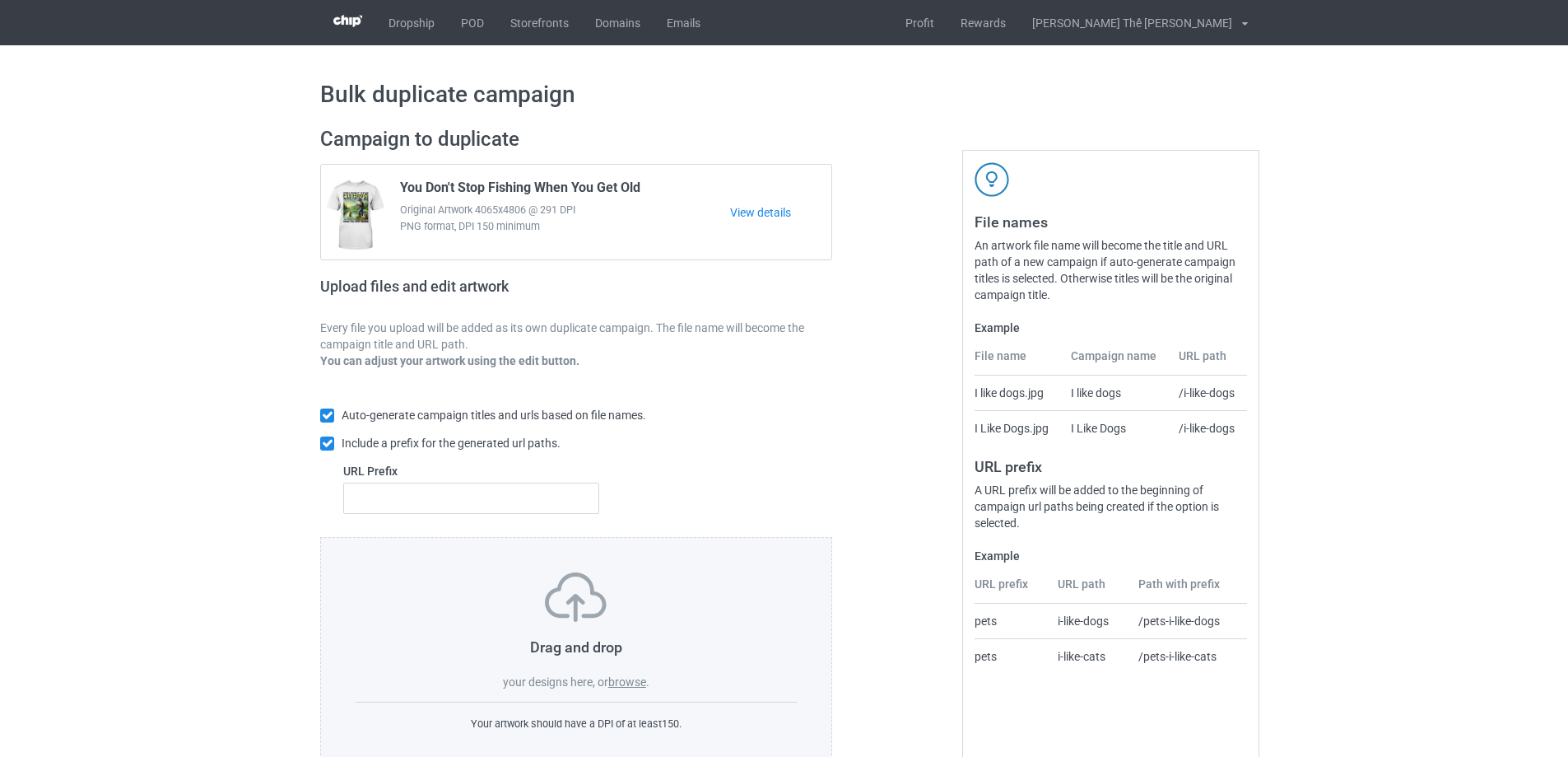
scroll to position [47, 0]
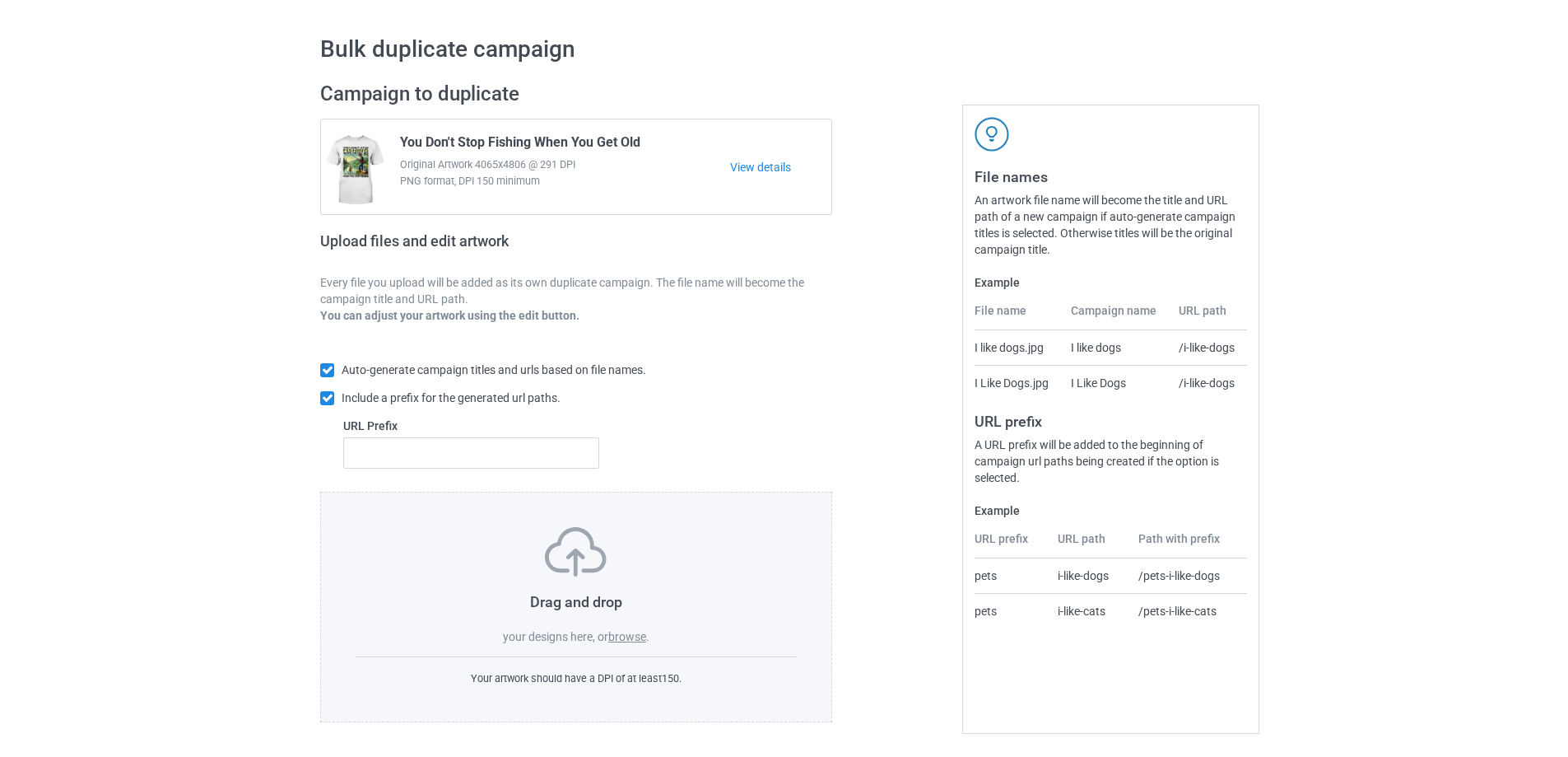
click at [632, 632] on label "browse" at bounding box center [627, 636] width 37 height 13
click at [0, 0] on input "browse" at bounding box center [0, 0] width 0 height 0
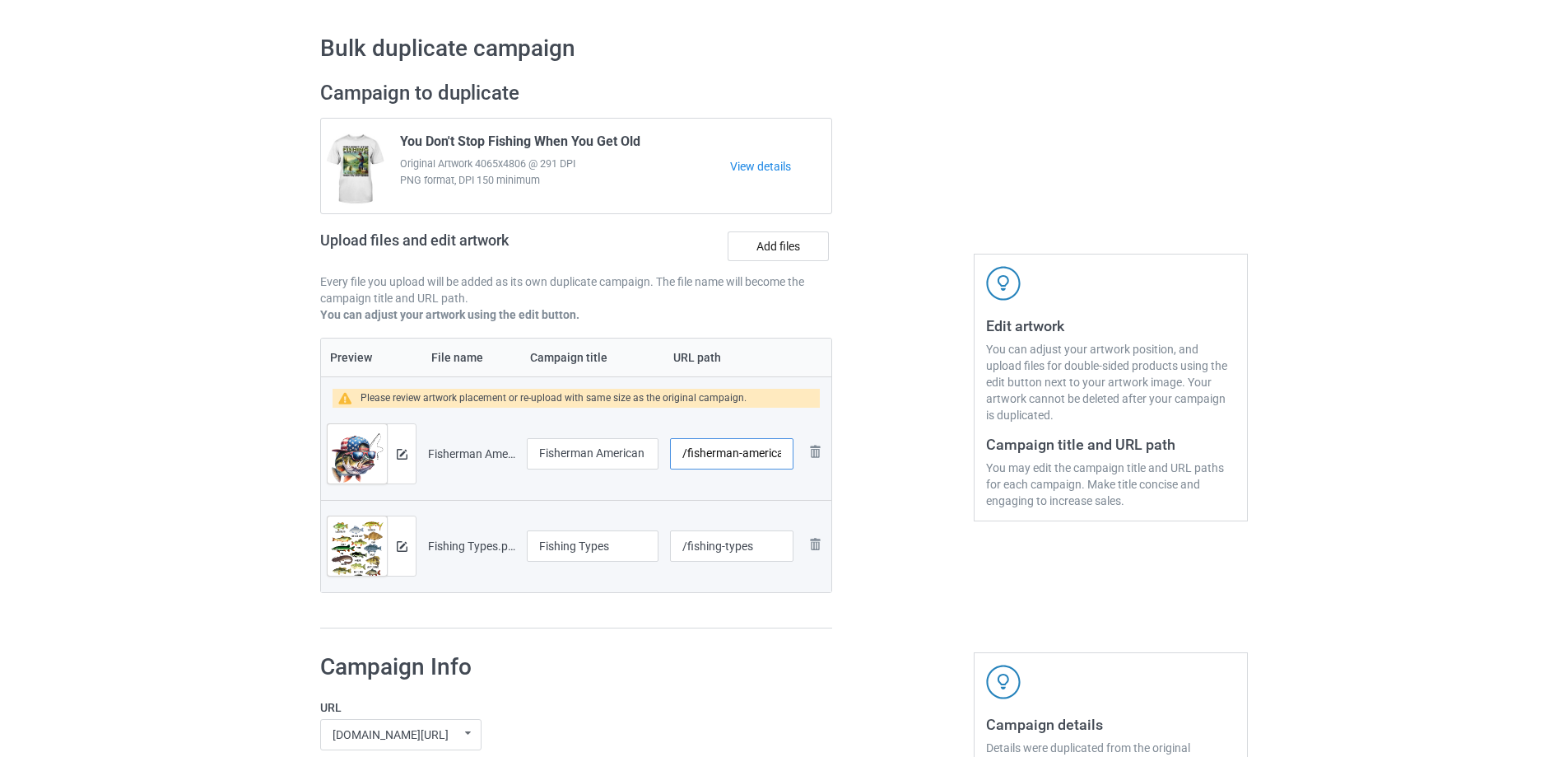
scroll to position [0, 30]
drag, startPoint x: 688, startPoint y: 457, endPoint x: 819, endPoint y: 450, distance: 131.2
click at [815, 448] on tr "Preview and edit artwork Fisherman American Flag.png Fisherman American Flag /f…" at bounding box center [576, 453] width 510 height 92
type input "/fs0113"
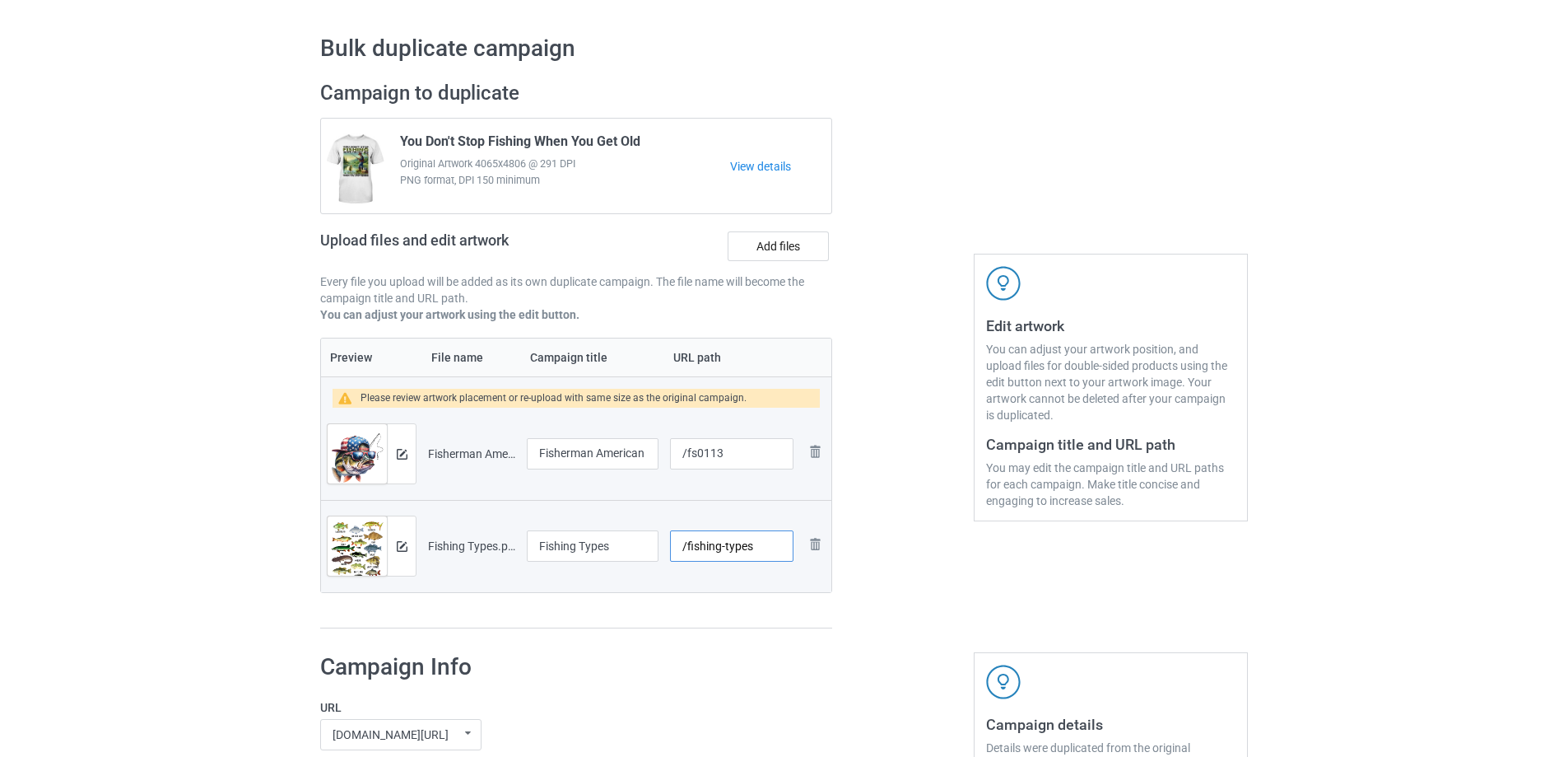
drag, startPoint x: 690, startPoint y: 549, endPoint x: 803, endPoint y: 534, distance: 114.0
click at [803, 534] on tr "Preview and edit artwork Fishing Types.png Fishing Types /fishing-types Remove …" at bounding box center [576, 545] width 510 height 92
type input "/fs0114"
click at [398, 452] on img at bounding box center [402, 455] width 11 height 11
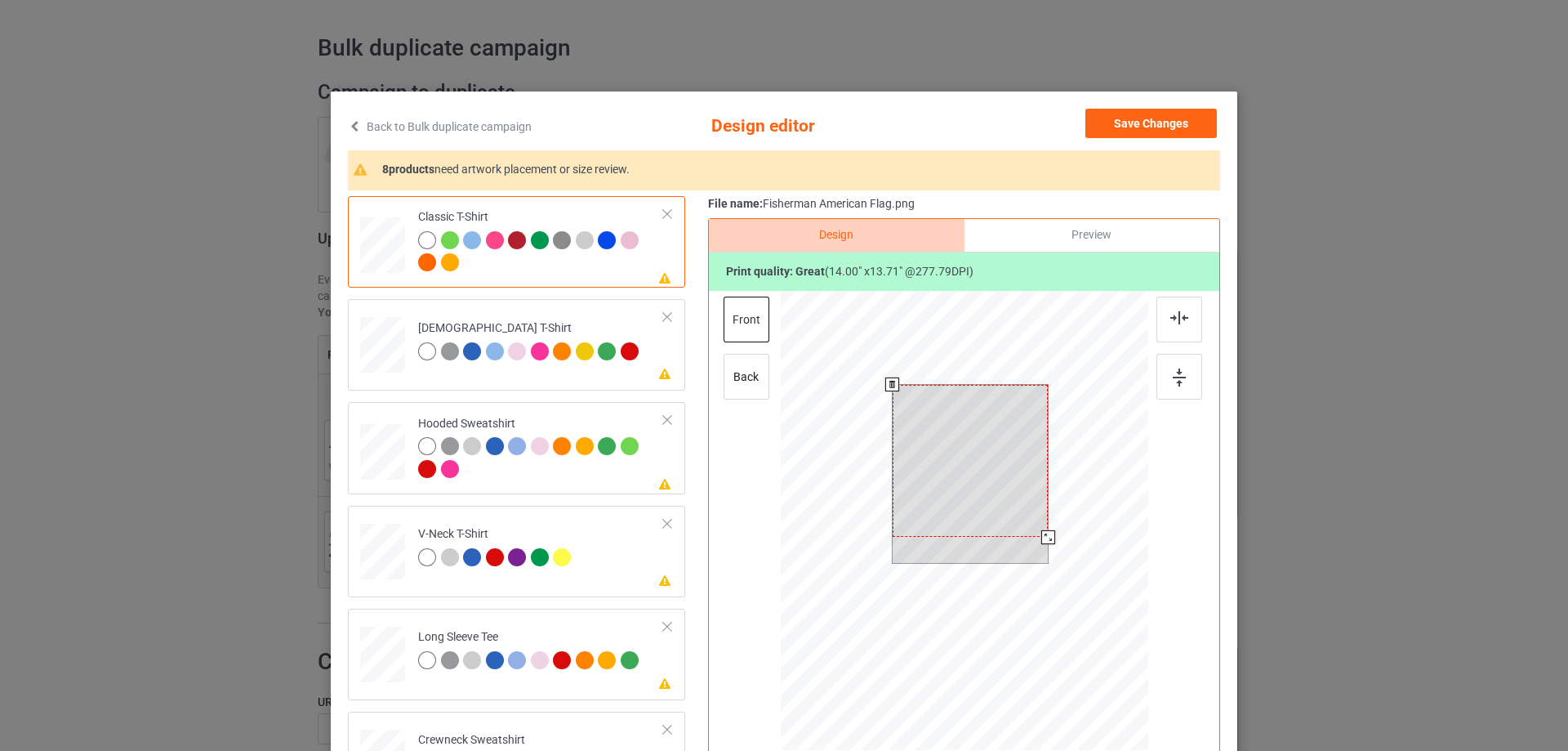
click at [1004, 466] on div at bounding box center [970, 461] width 156 height 153
click at [1042, 527] on div at bounding box center [970, 474] width 156 height 178
click at [972, 465] on div at bounding box center [970, 469] width 149 height 146
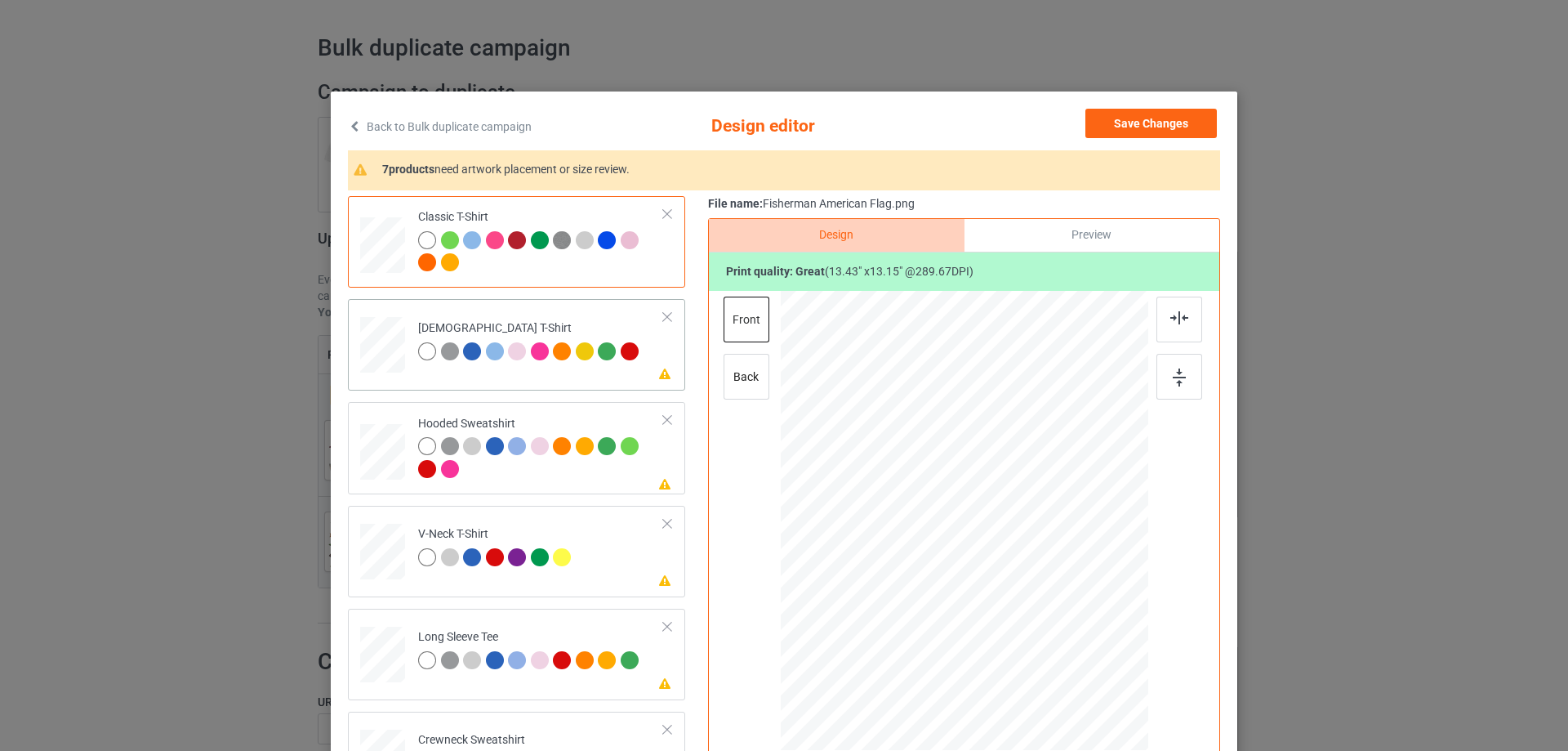
click at [503, 381] on div "Please review artwork placement [DEMOGRAPHIC_DATA] T-Shirt" at bounding box center [516, 344] width 338 height 91
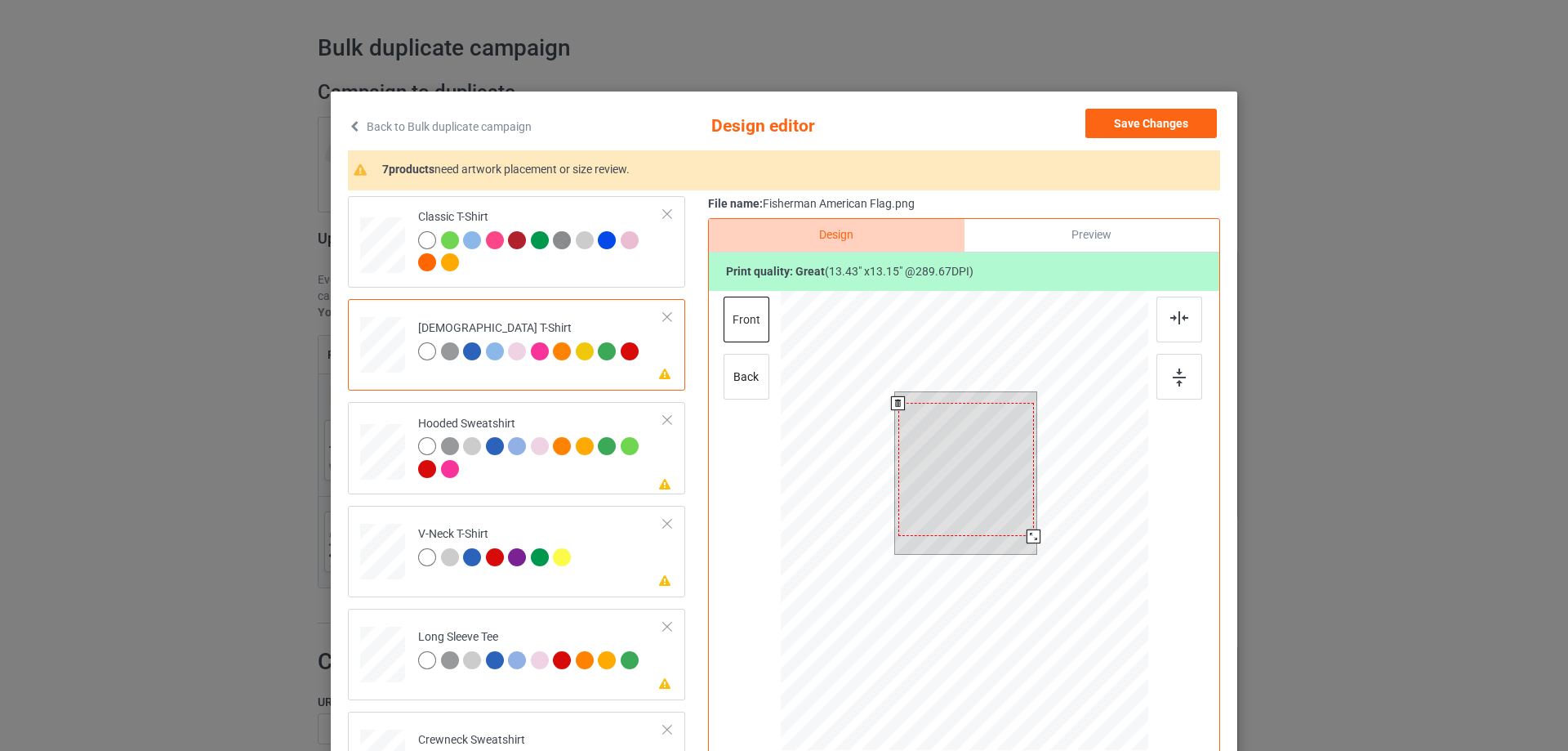
click at [937, 473] on div at bounding box center [966, 469] width 136 height 133
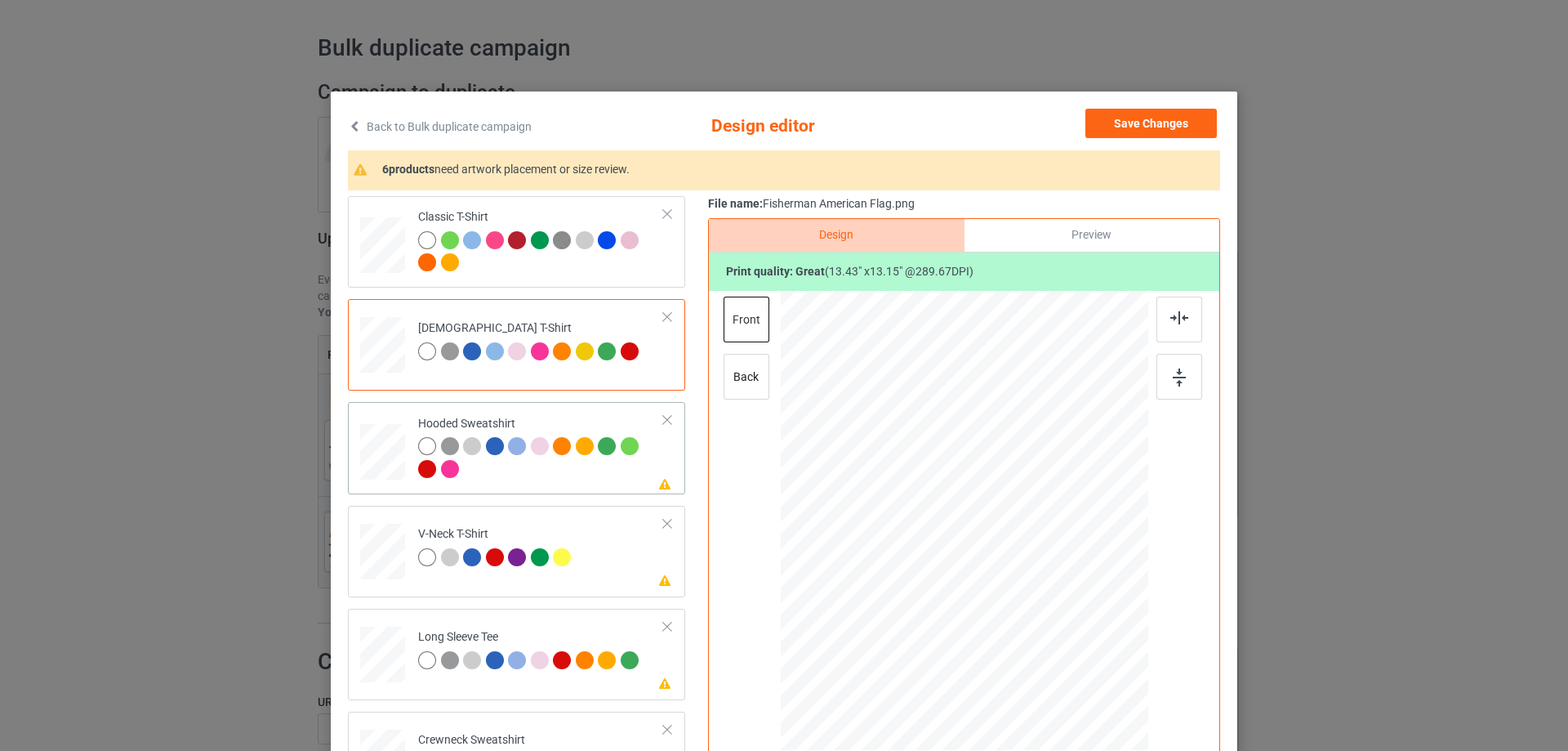
click at [493, 487] on td "Please review artwork placement Hooded Sweatshirt" at bounding box center [540, 448] width 263 height 79
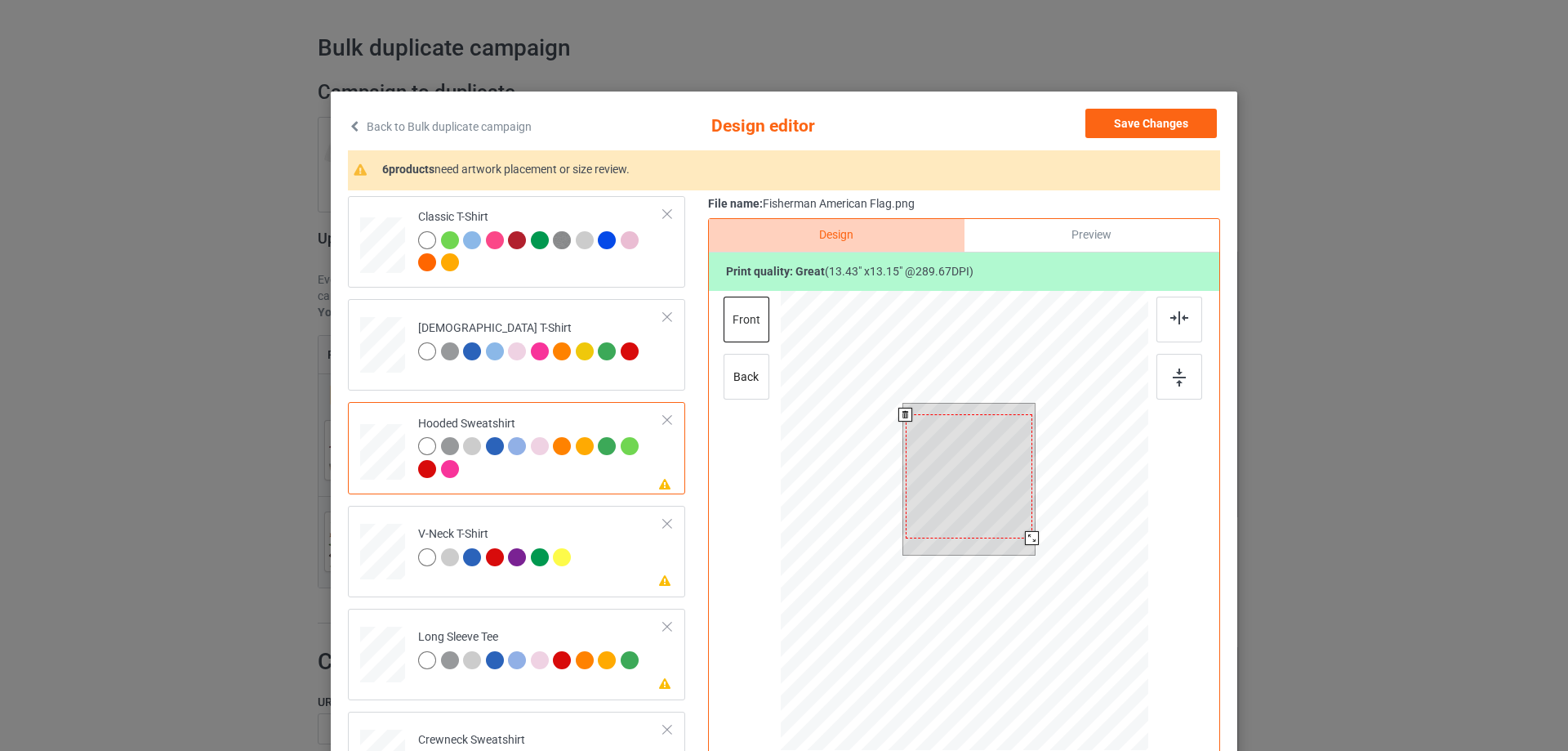
click at [922, 504] on div at bounding box center [969, 476] width 127 height 124
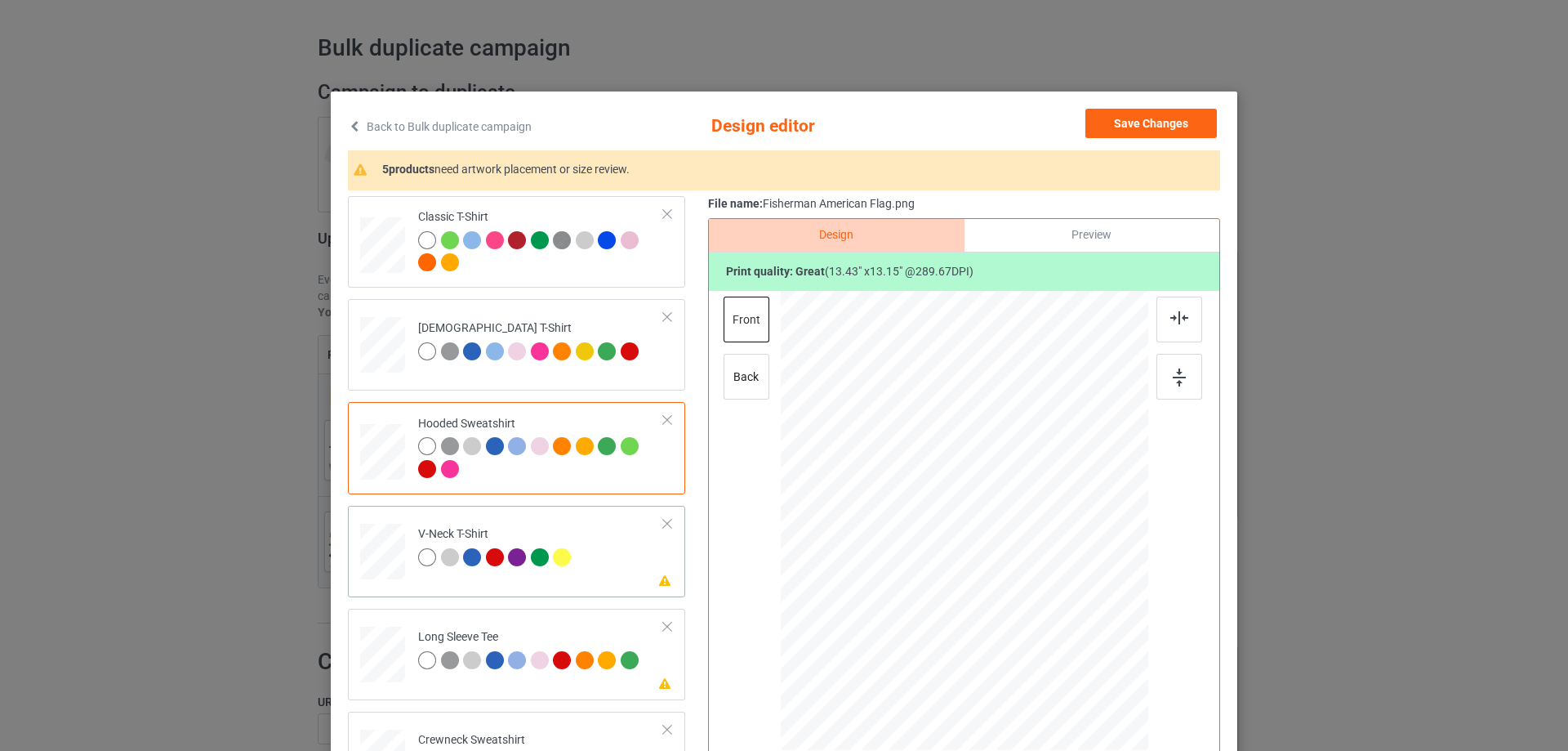
drag, startPoint x: 534, startPoint y: 577, endPoint x: 607, endPoint y: 573, distance: 73.1
click at [534, 578] on td "Please review artwork placement V-Neck T-Shirt" at bounding box center [540, 548] width 263 height 72
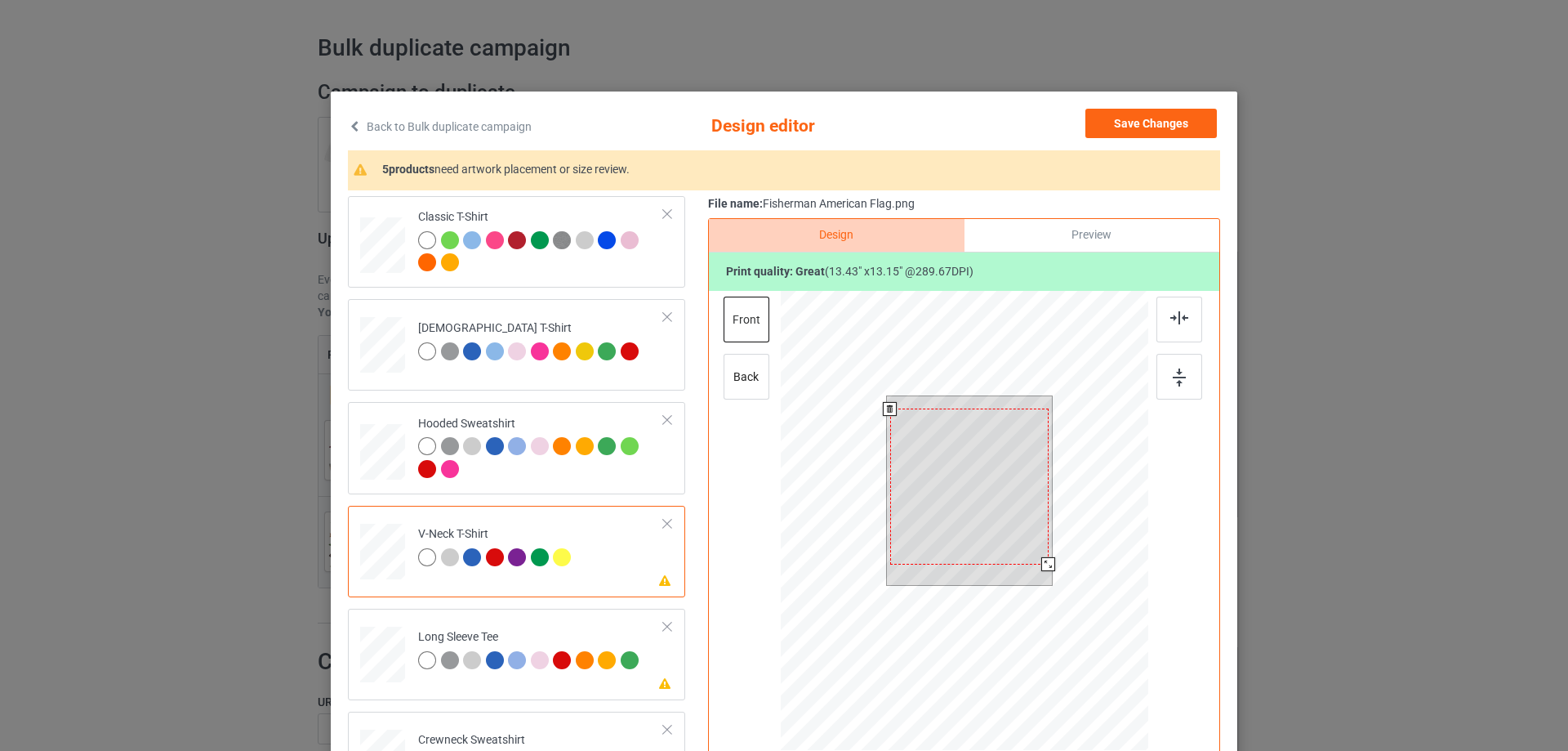
click at [938, 486] on div at bounding box center [969, 486] width 158 height 155
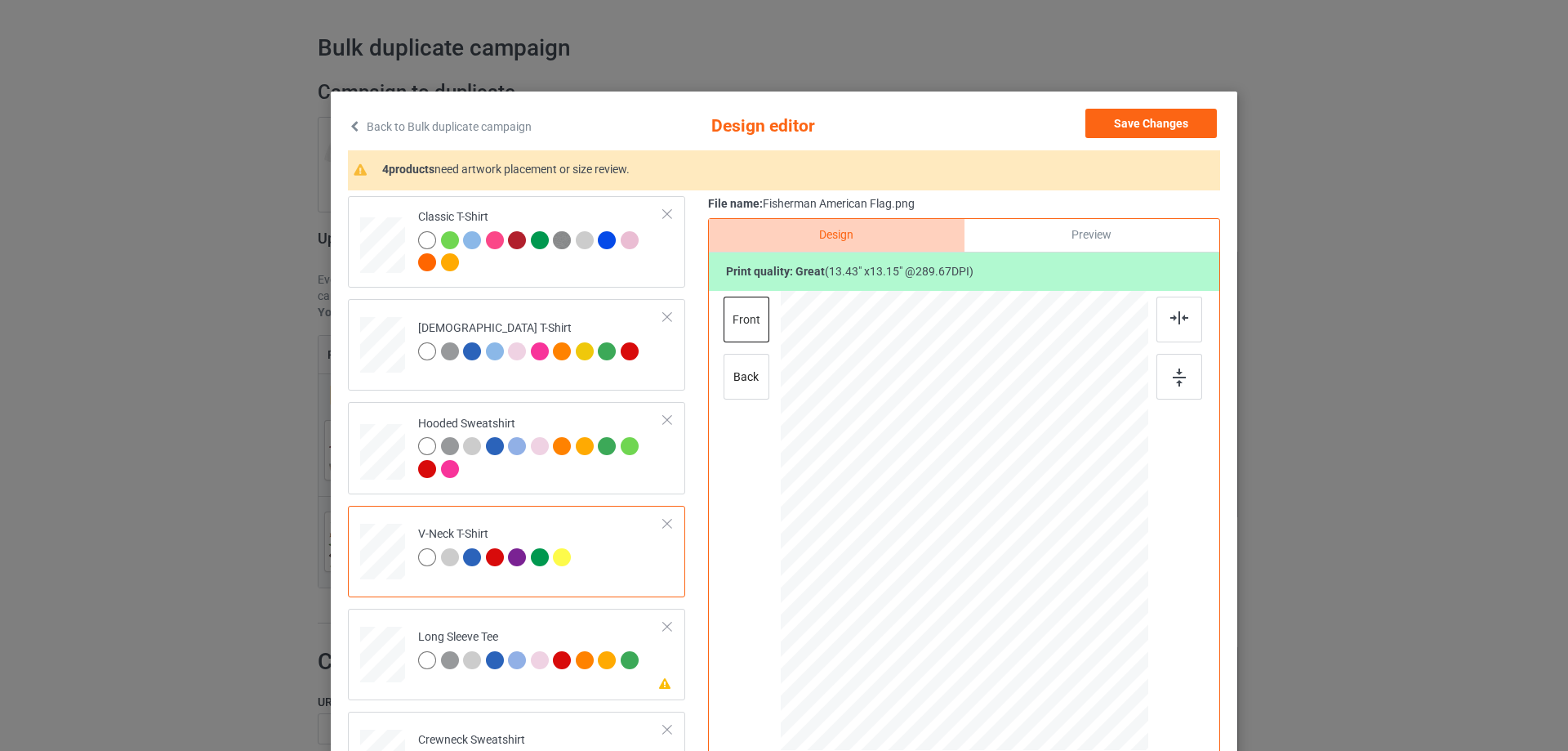
scroll to position [163, 0]
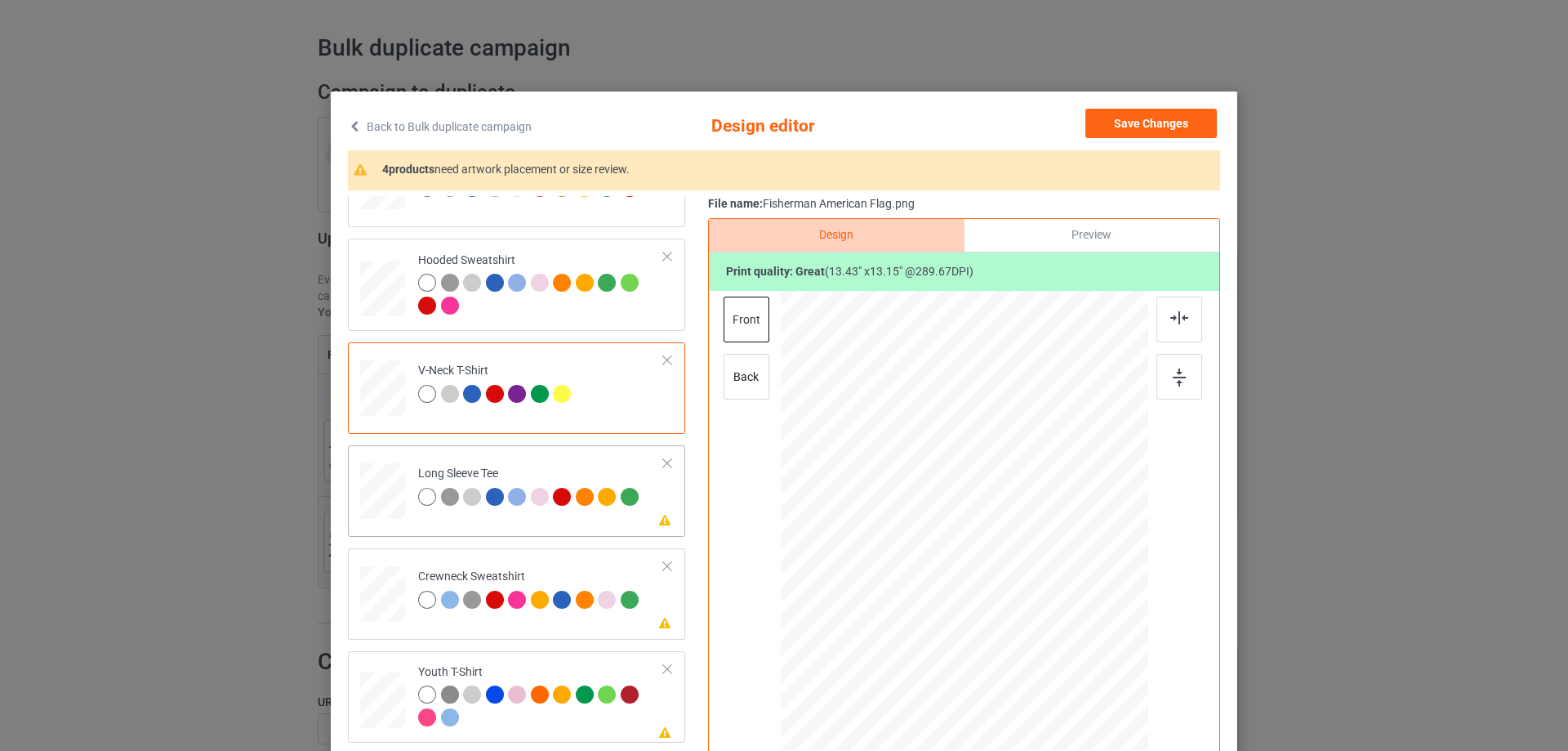
click at [540, 528] on div "Please review artwork placement Long Sleeve Tee" at bounding box center [516, 491] width 338 height 91
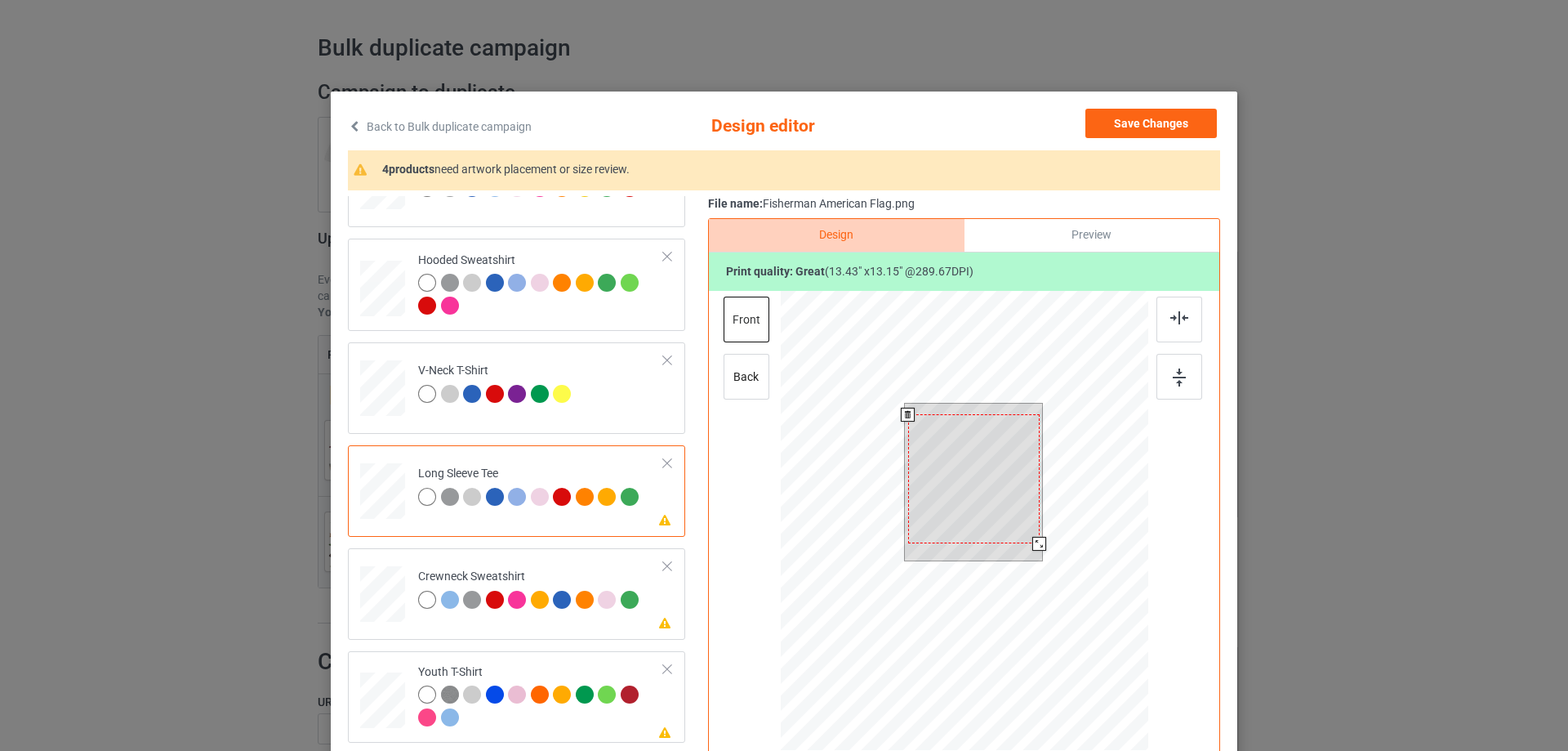
click at [950, 480] on div at bounding box center [973, 478] width 131 height 130
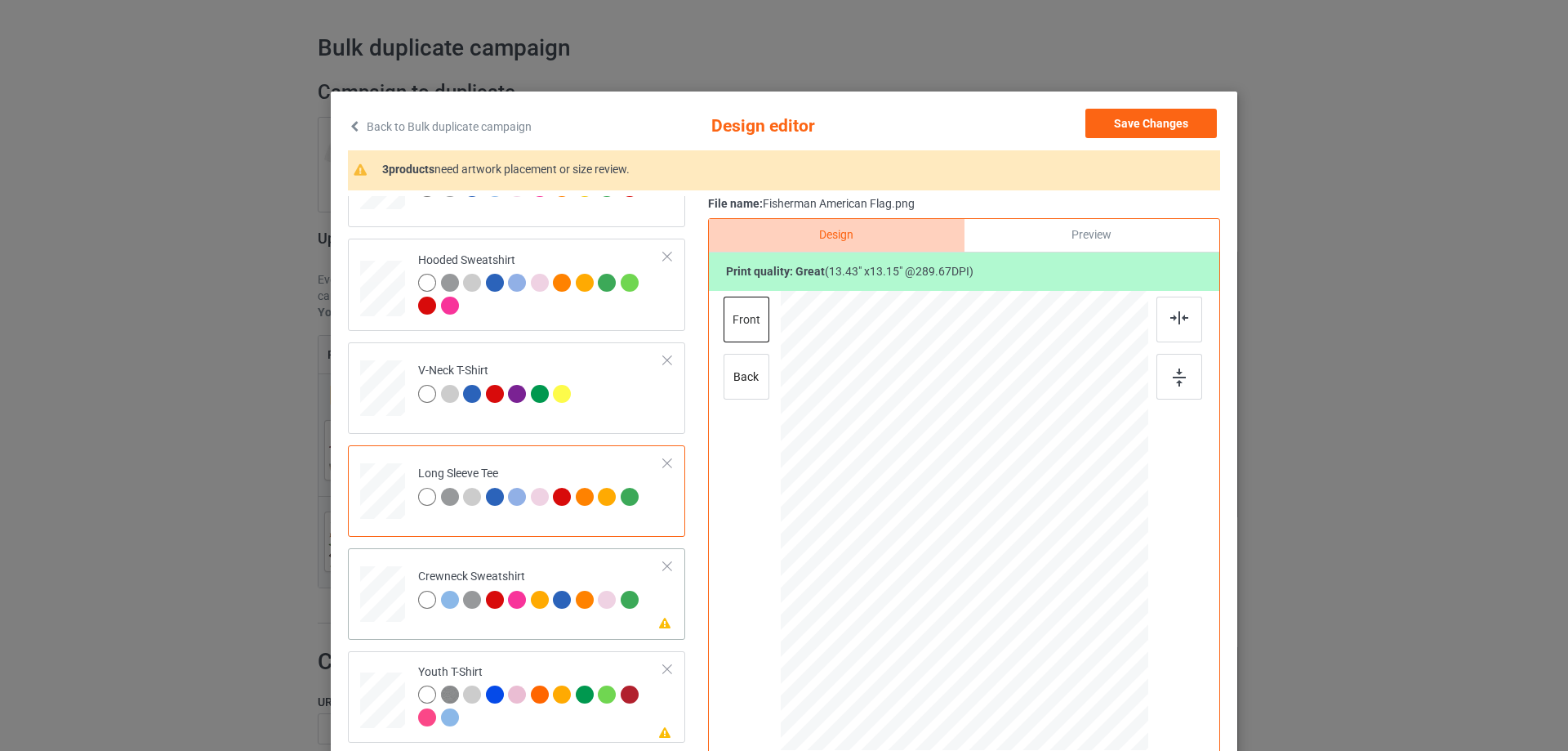
click at [515, 620] on td "Please review artwork placement Crewneck Sweatshirt" at bounding box center [540, 590] width 263 height 72
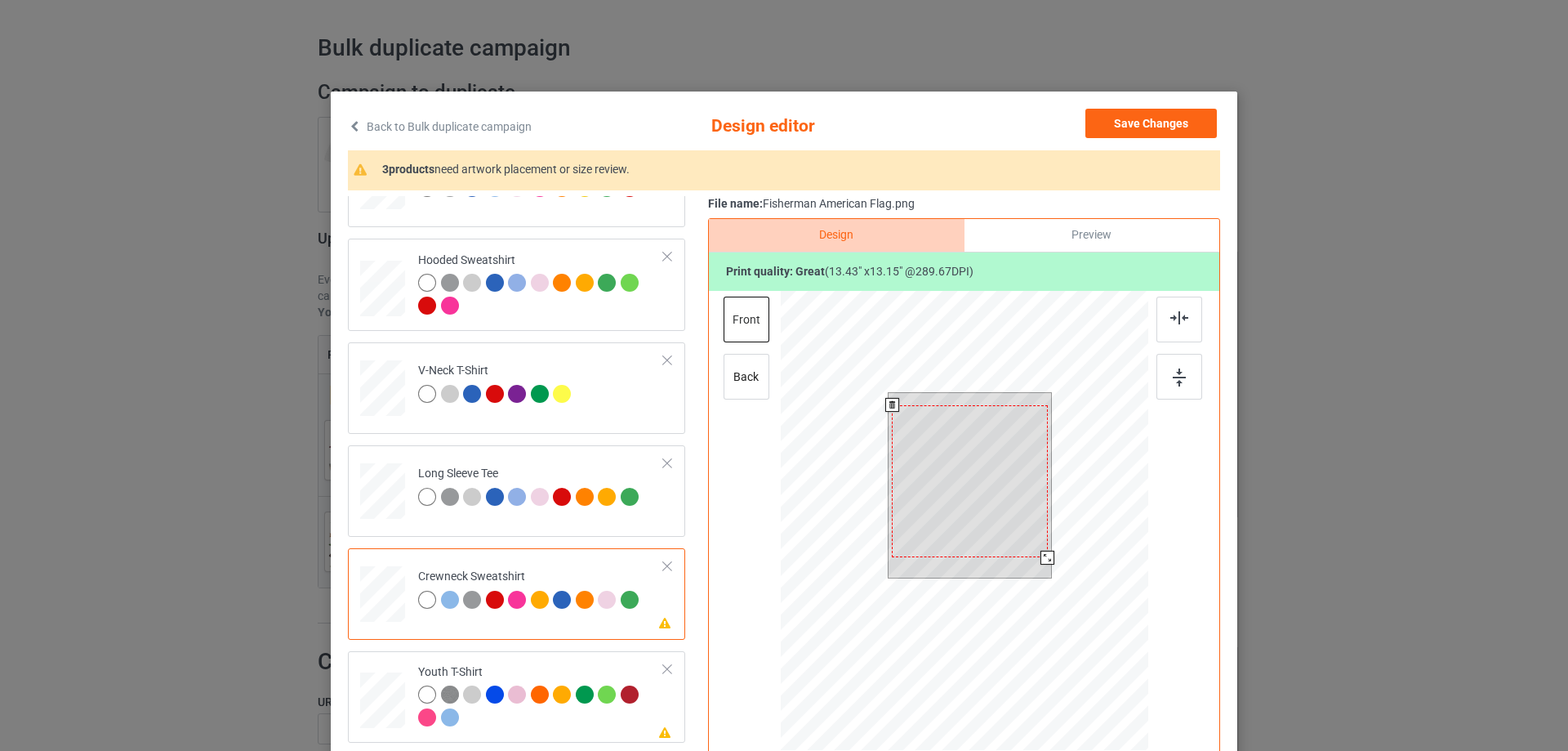
click at [967, 496] on div at bounding box center [969, 481] width 155 height 152
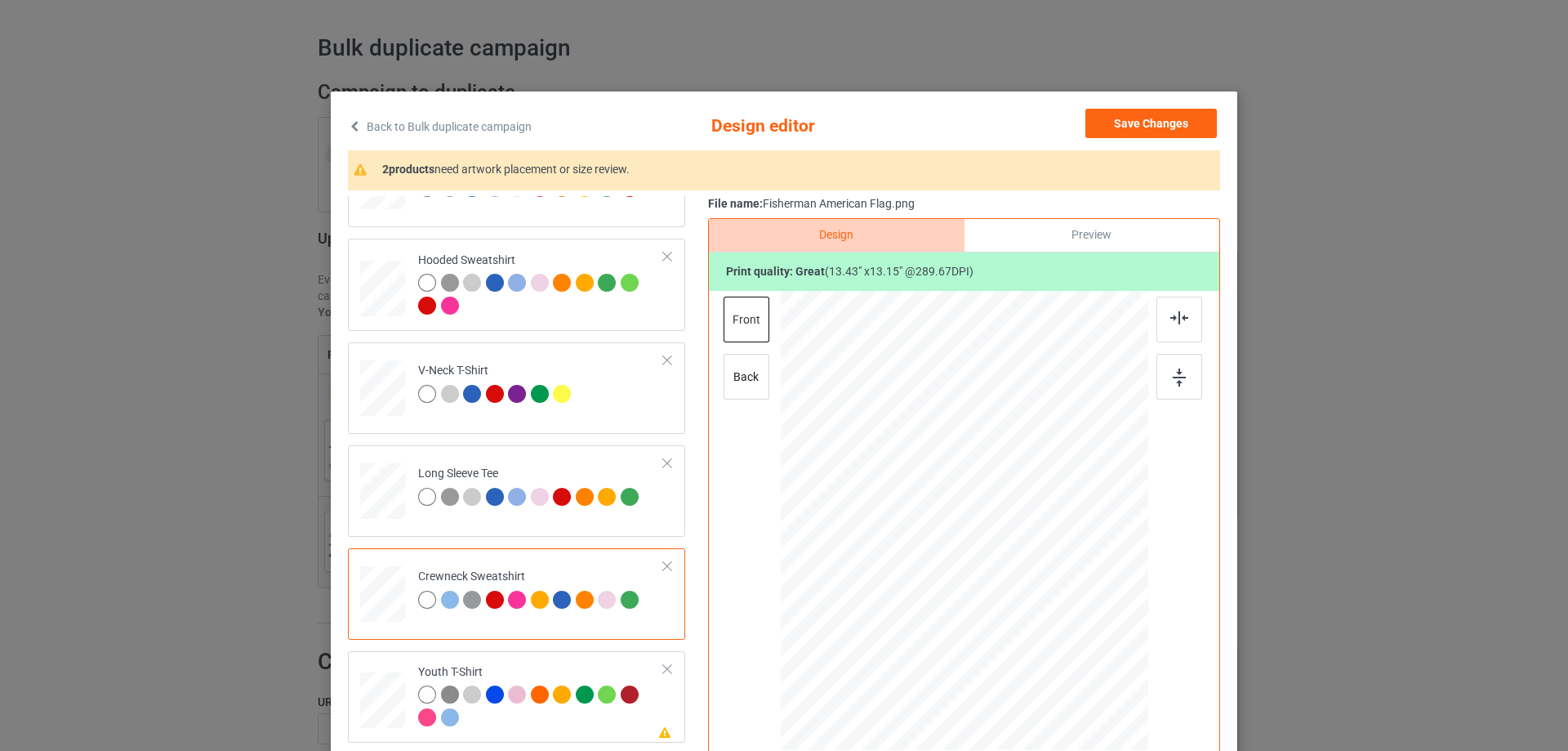
scroll to position [176, 0]
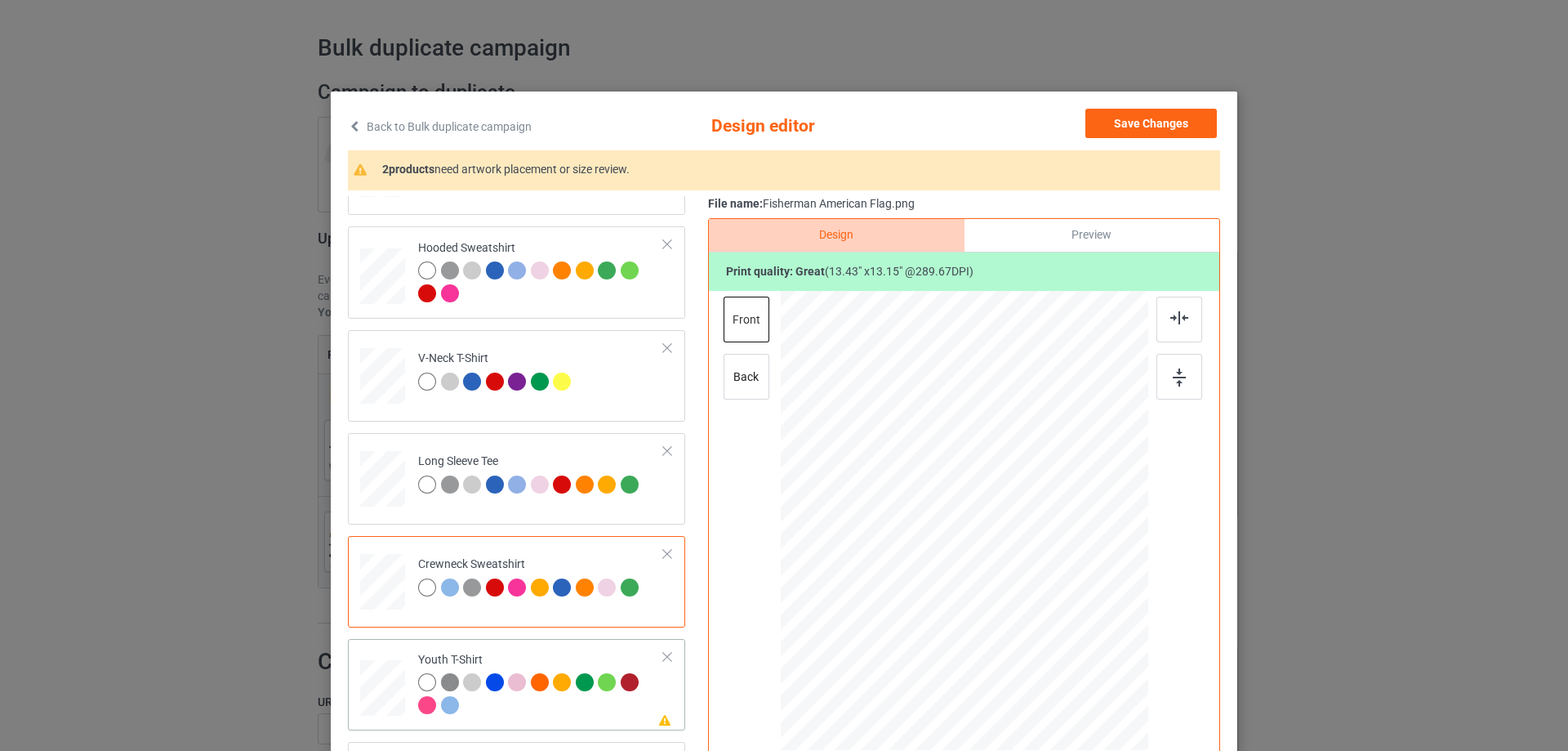
click at [512, 708] on div at bounding box center [540, 696] width 245 height 45
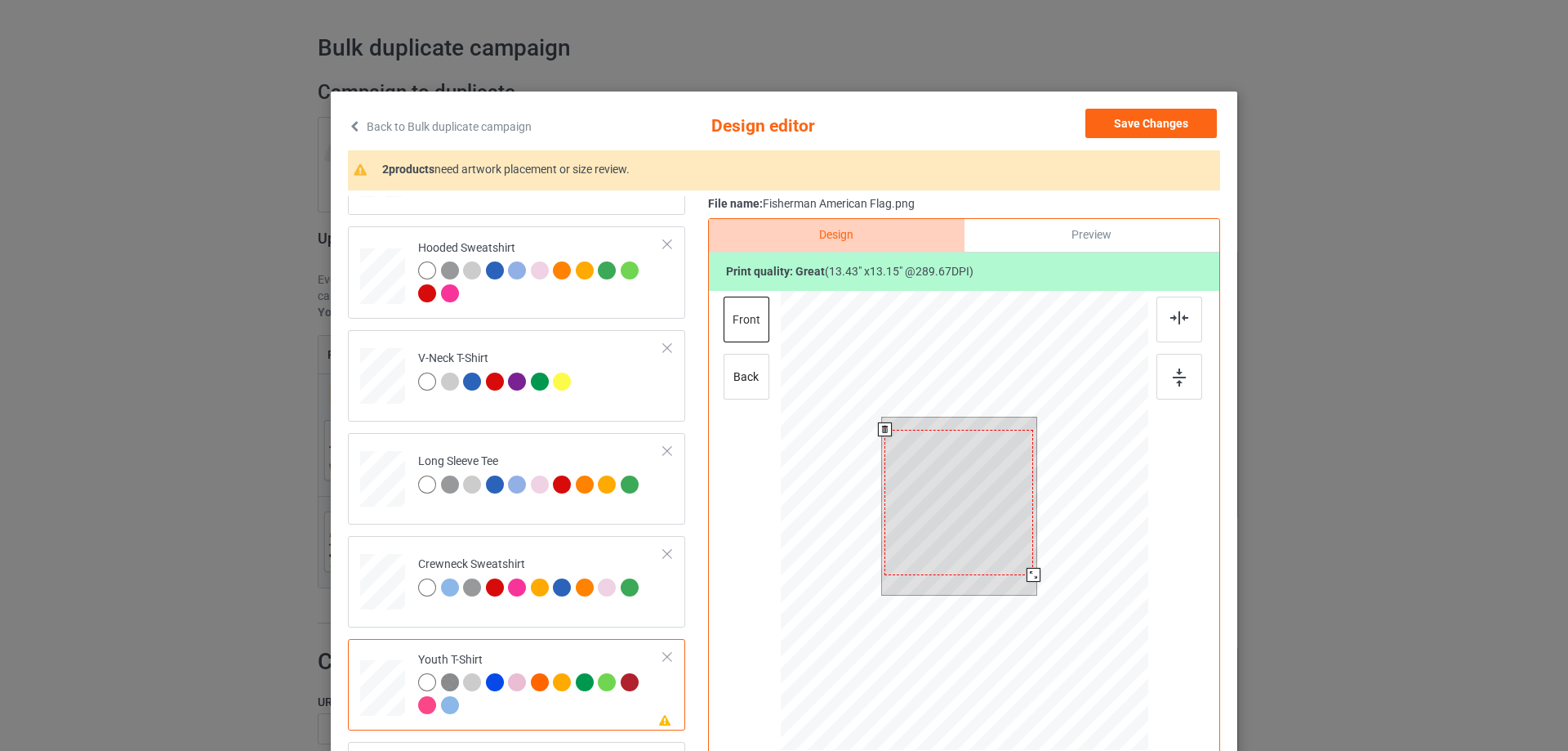
click at [958, 511] on div at bounding box center [959, 502] width 148 height 146
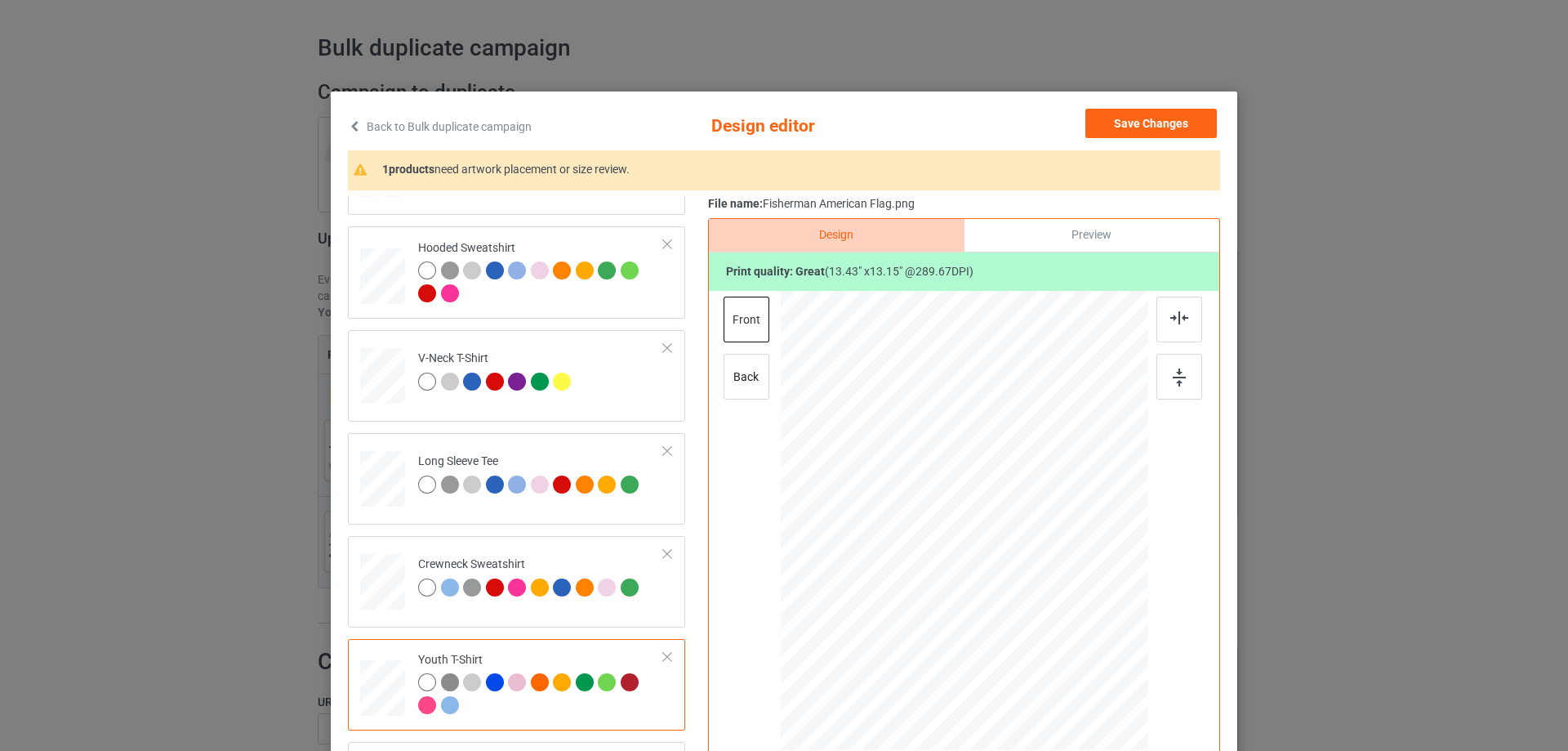
scroll to position [192, 0]
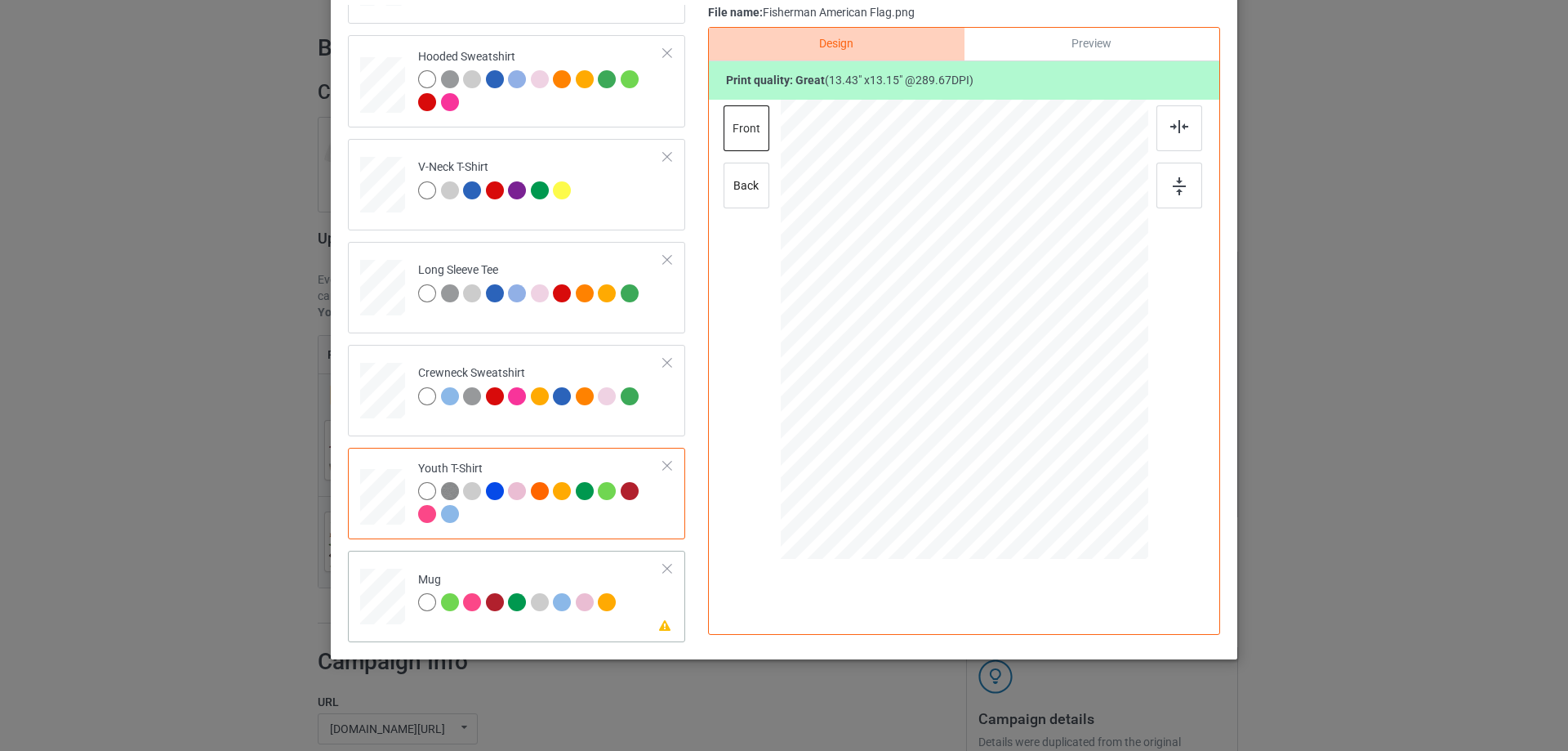
click at [513, 621] on td "Please review artwork placement Mug" at bounding box center [540, 592] width 263 height 72
click at [960, 366] on div at bounding box center [964, 329] width 221 height 216
drag, startPoint x: 1070, startPoint y: 432, endPoint x: 1017, endPoint y: 375, distance: 77.8
click at [1017, 375] on div at bounding box center [1018, 381] width 14 height 14
drag, startPoint x: 996, startPoint y: 355, endPoint x: 1098, endPoint y: 351, distance: 102.1
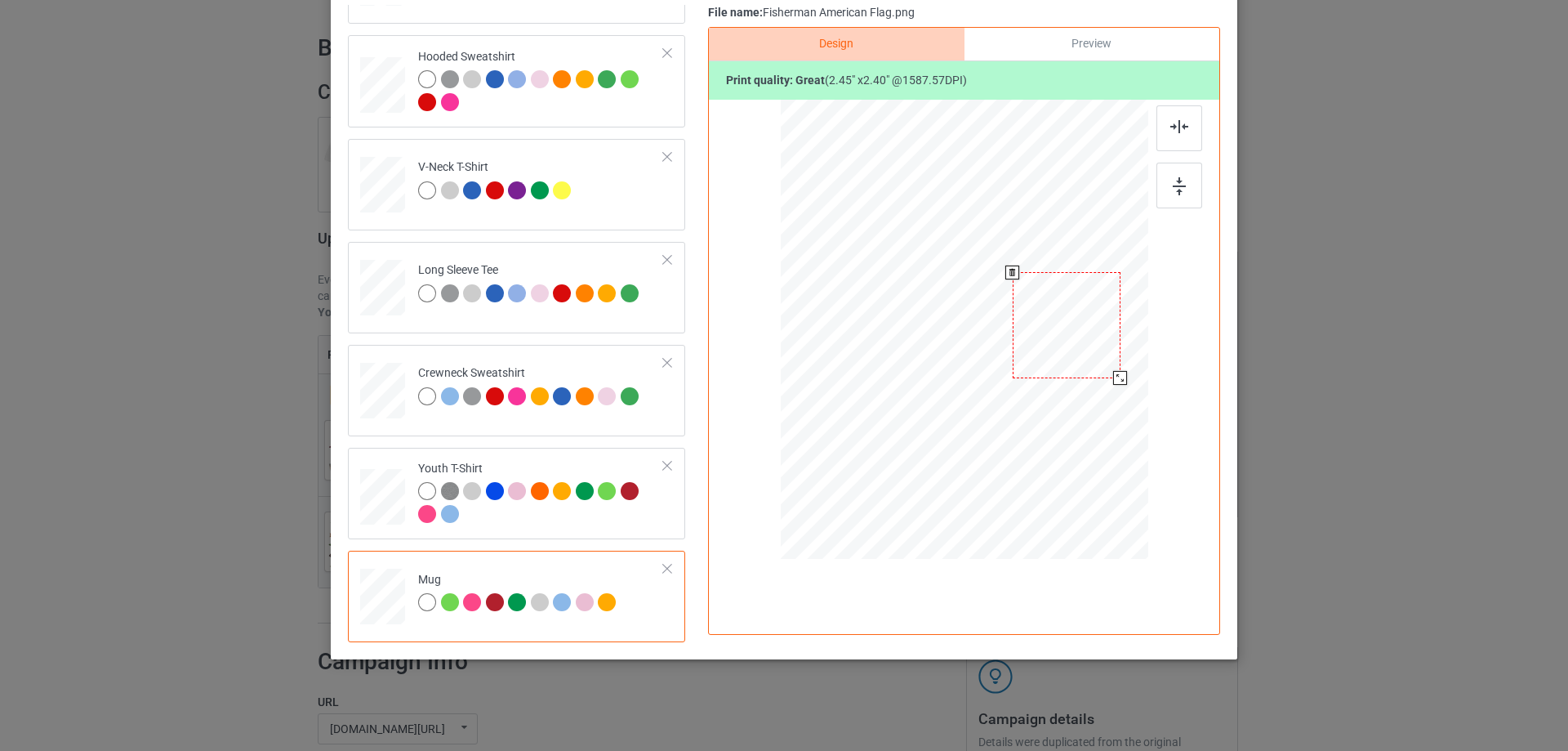
click at [1098, 351] on div at bounding box center [1066, 324] width 108 height 105
click at [1095, 351] on div at bounding box center [1066, 324] width 108 height 105
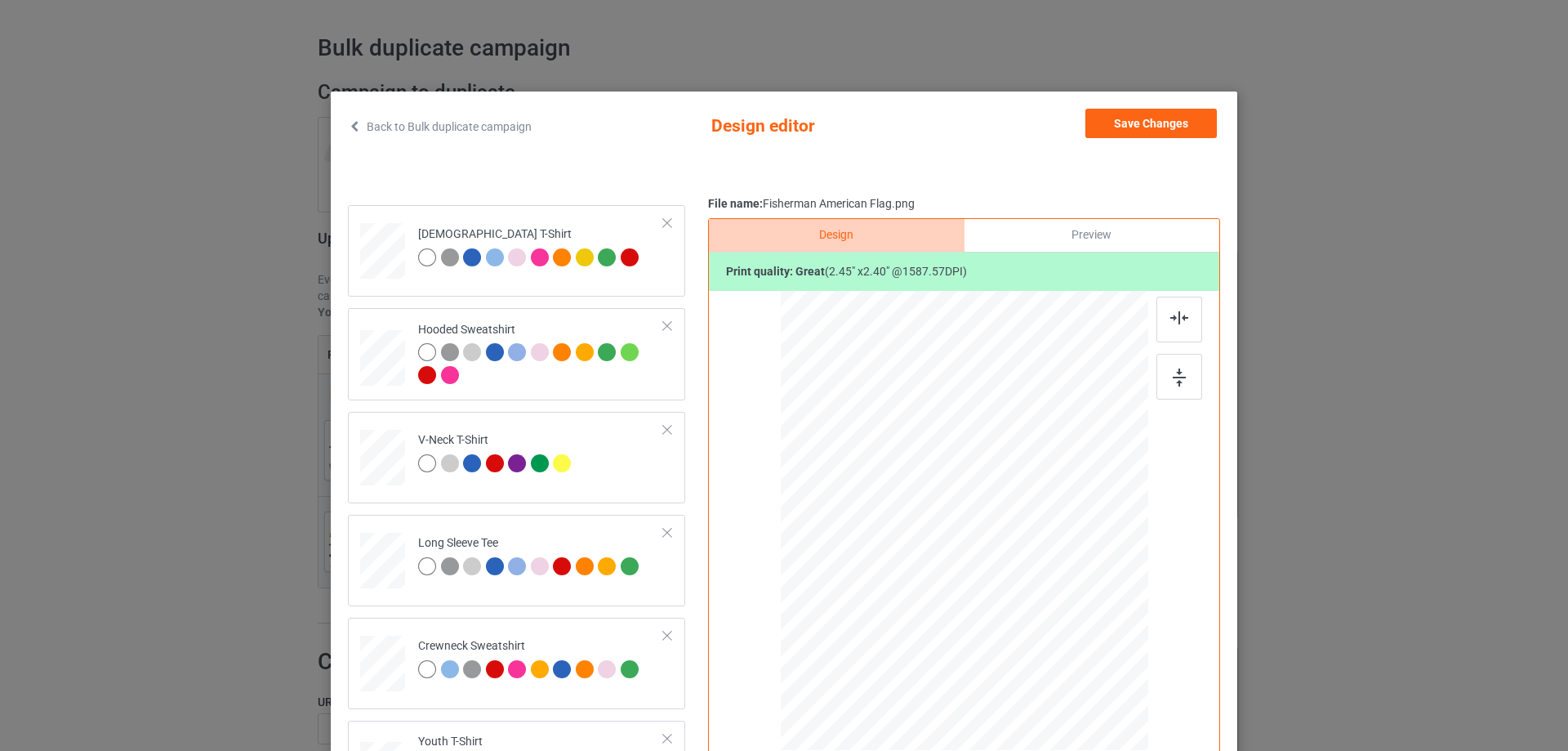
scroll to position [0, 0]
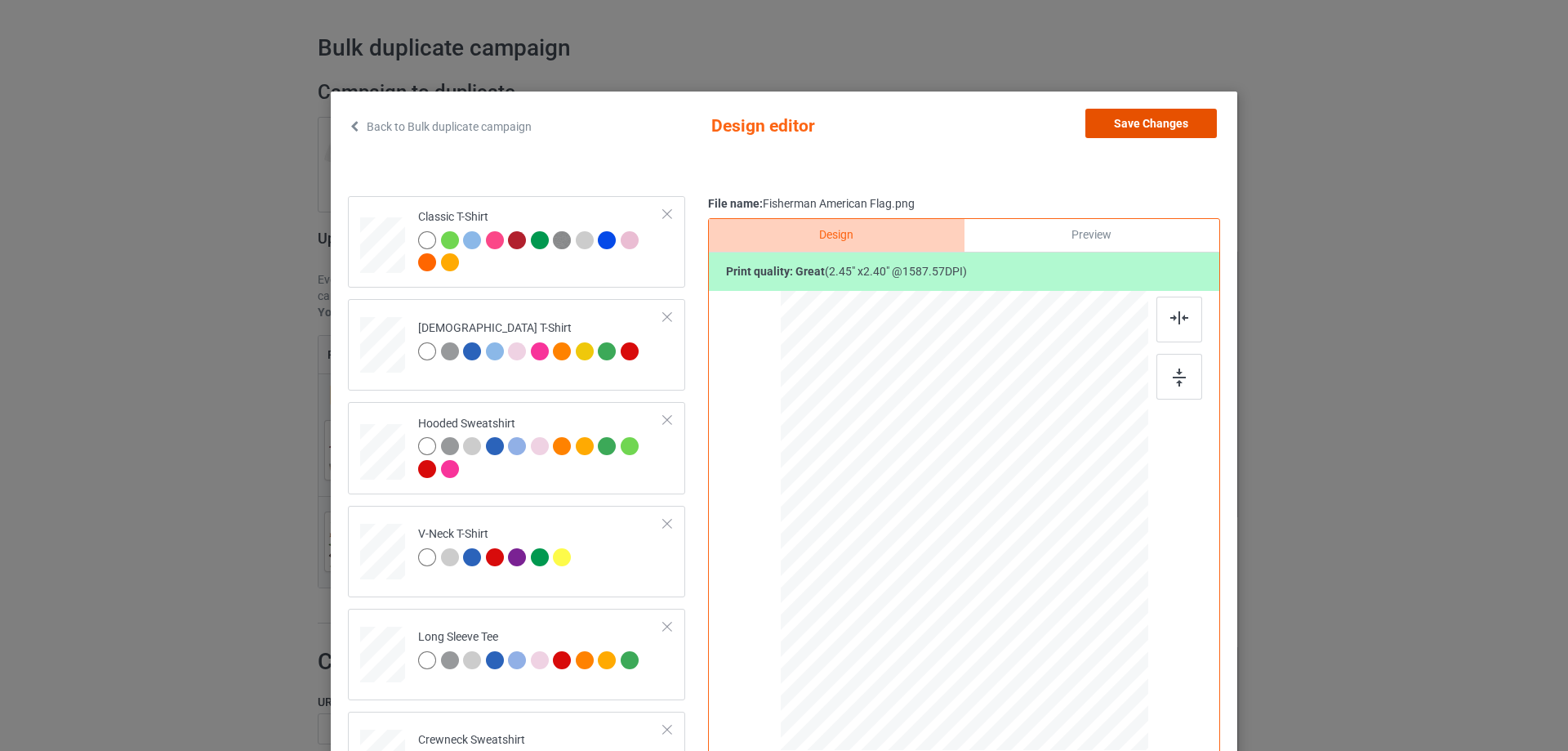
click at [1171, 113] on button "Save Changes" at bounding box center [1151, 123] width 131 height 29
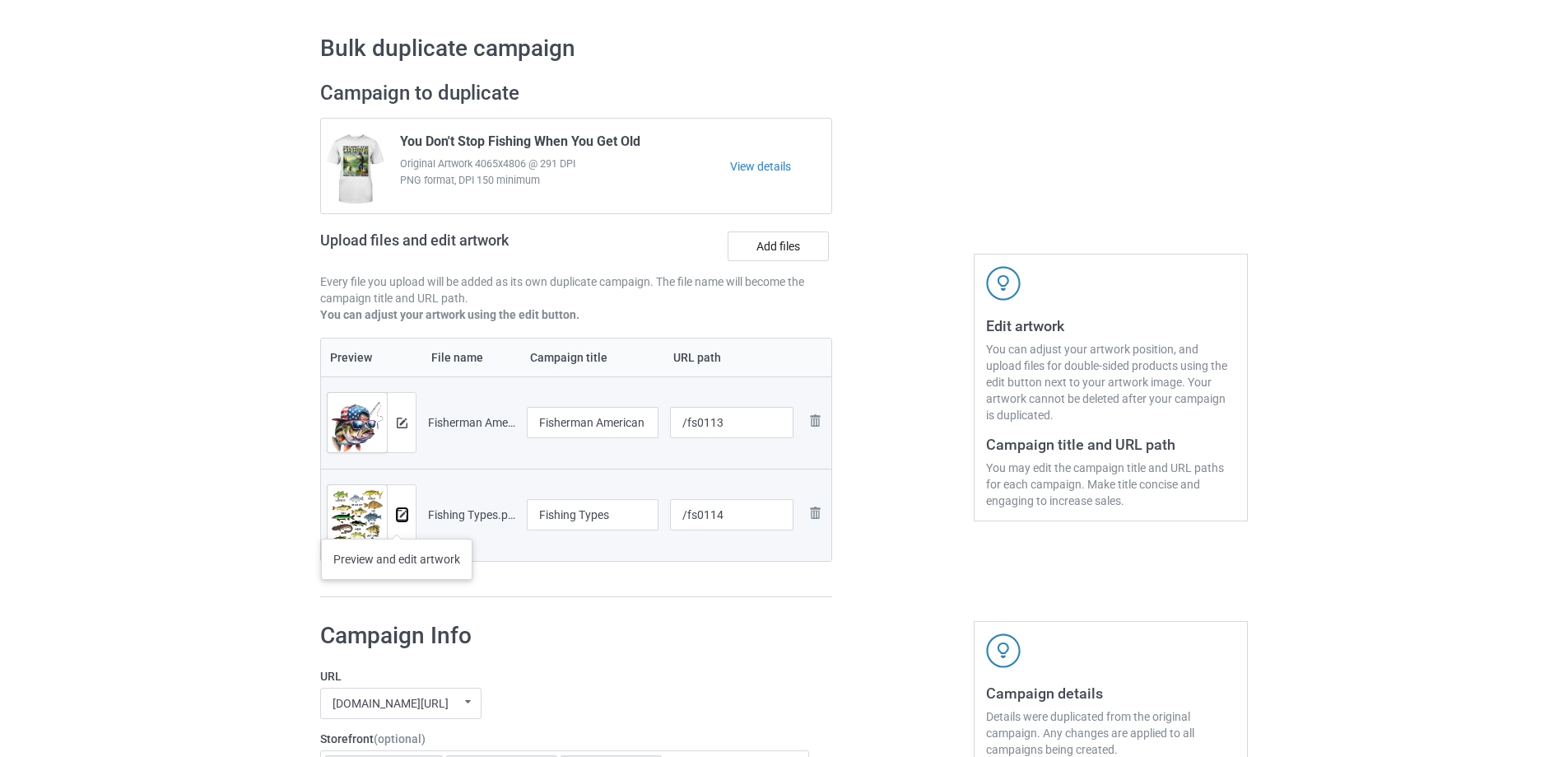
click at [401, 520] on img at bounding box center [402, 515] width 11 height 11
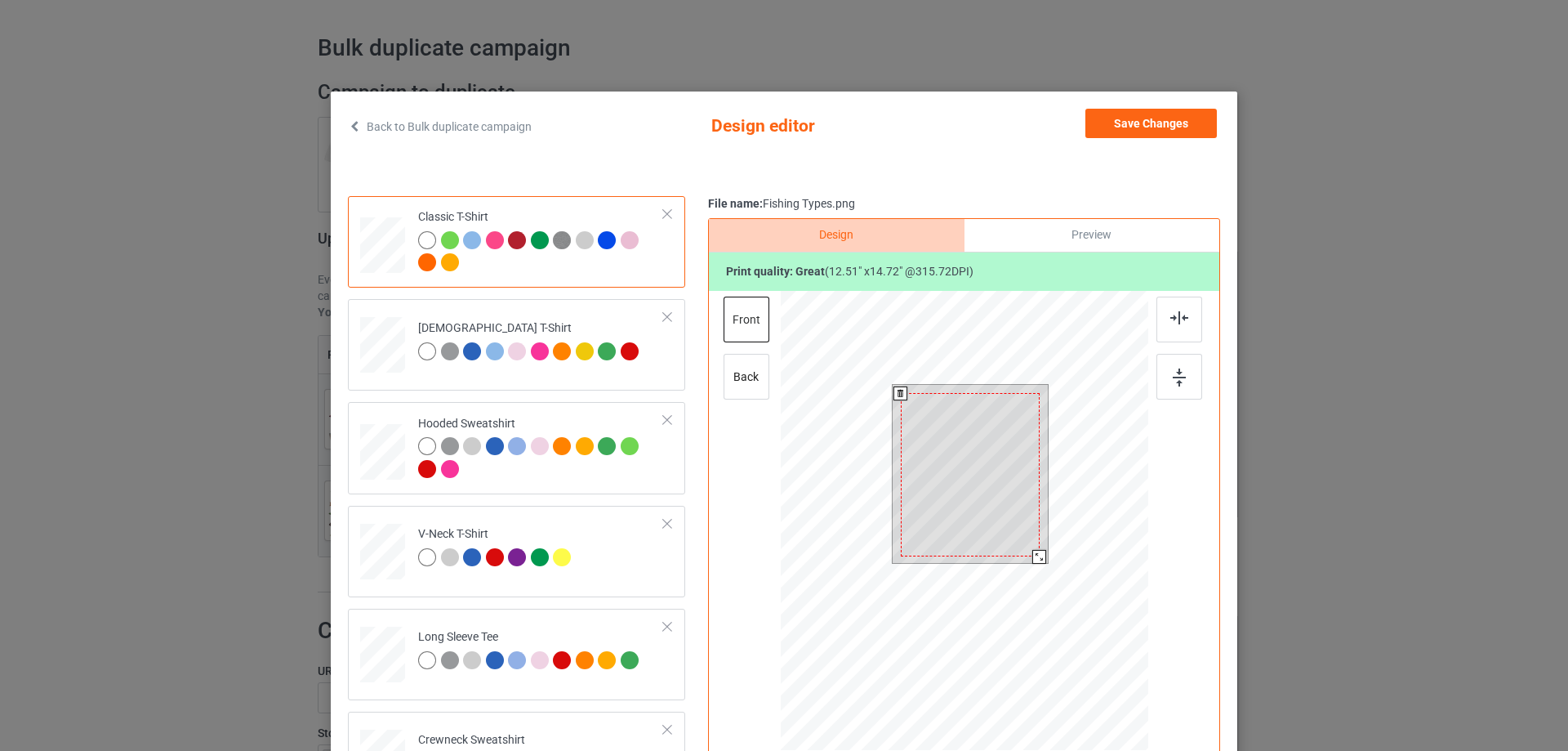
click at [980, 465] on div at bounding box center [970, 475] width 139 height 163
click at [1037, 561] on div at bounding box center [1042, 560] width 14 height 14
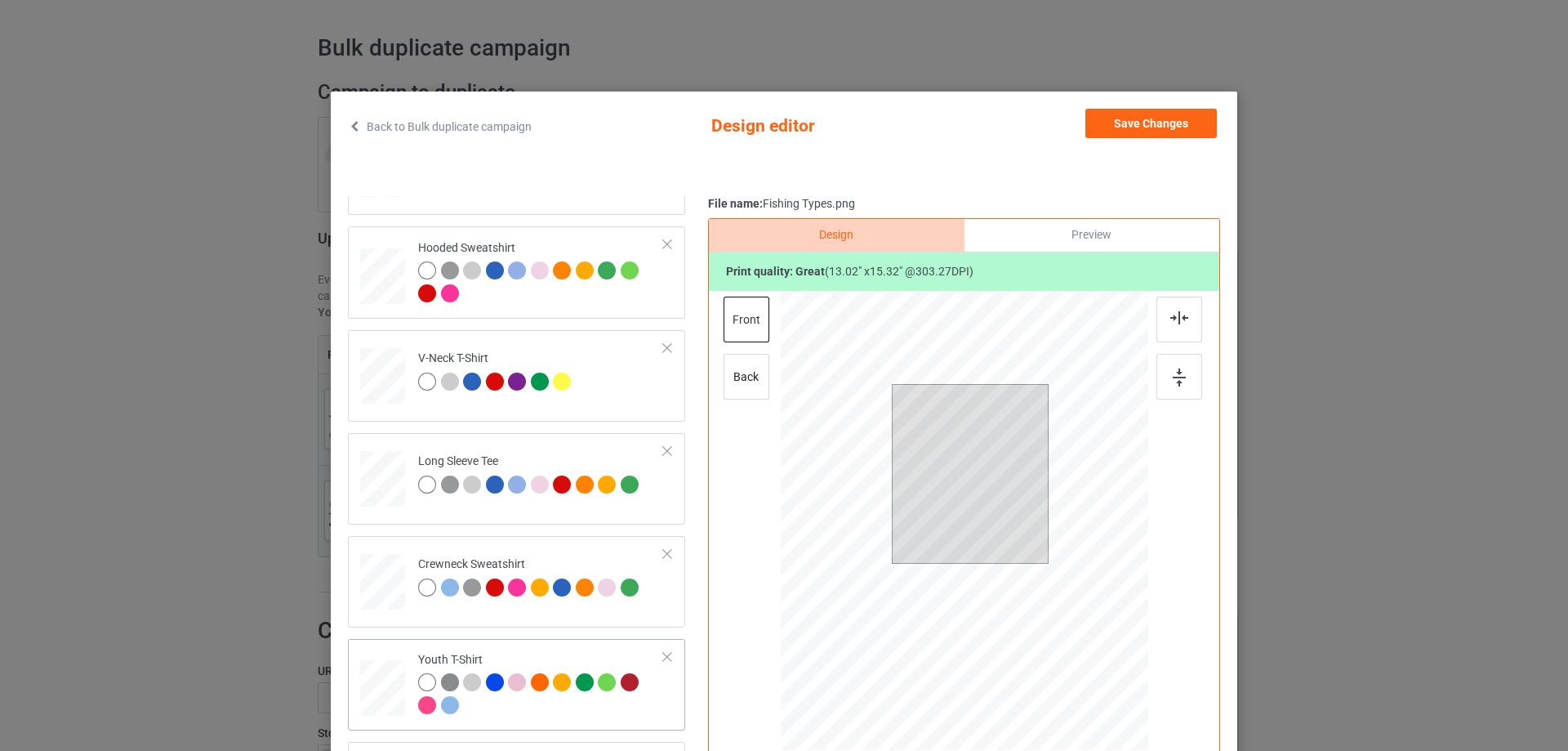
scroll to position [192, 0]
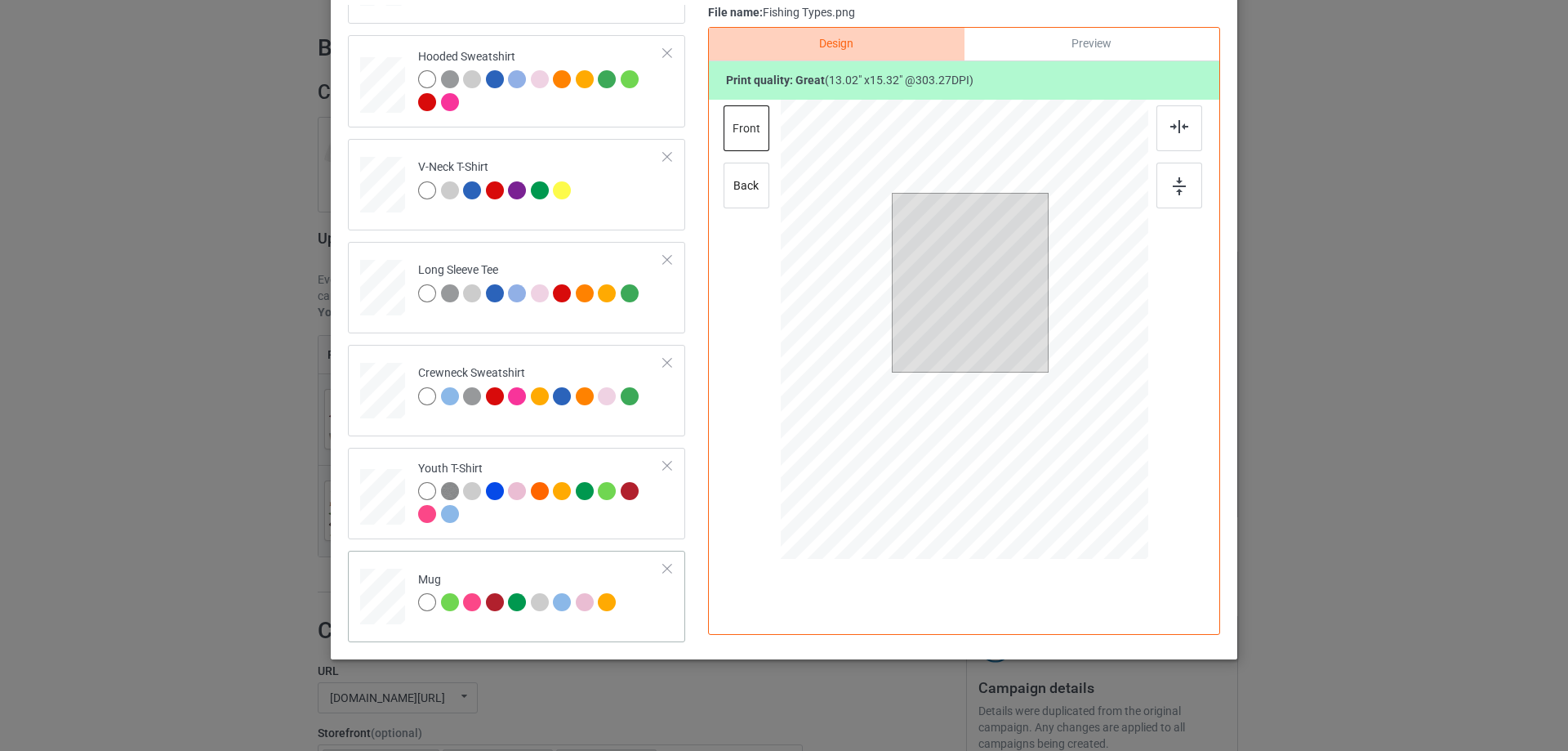
click at [454, 619] on td "Mug" at bounding box center [540, 592] width 263 height 72
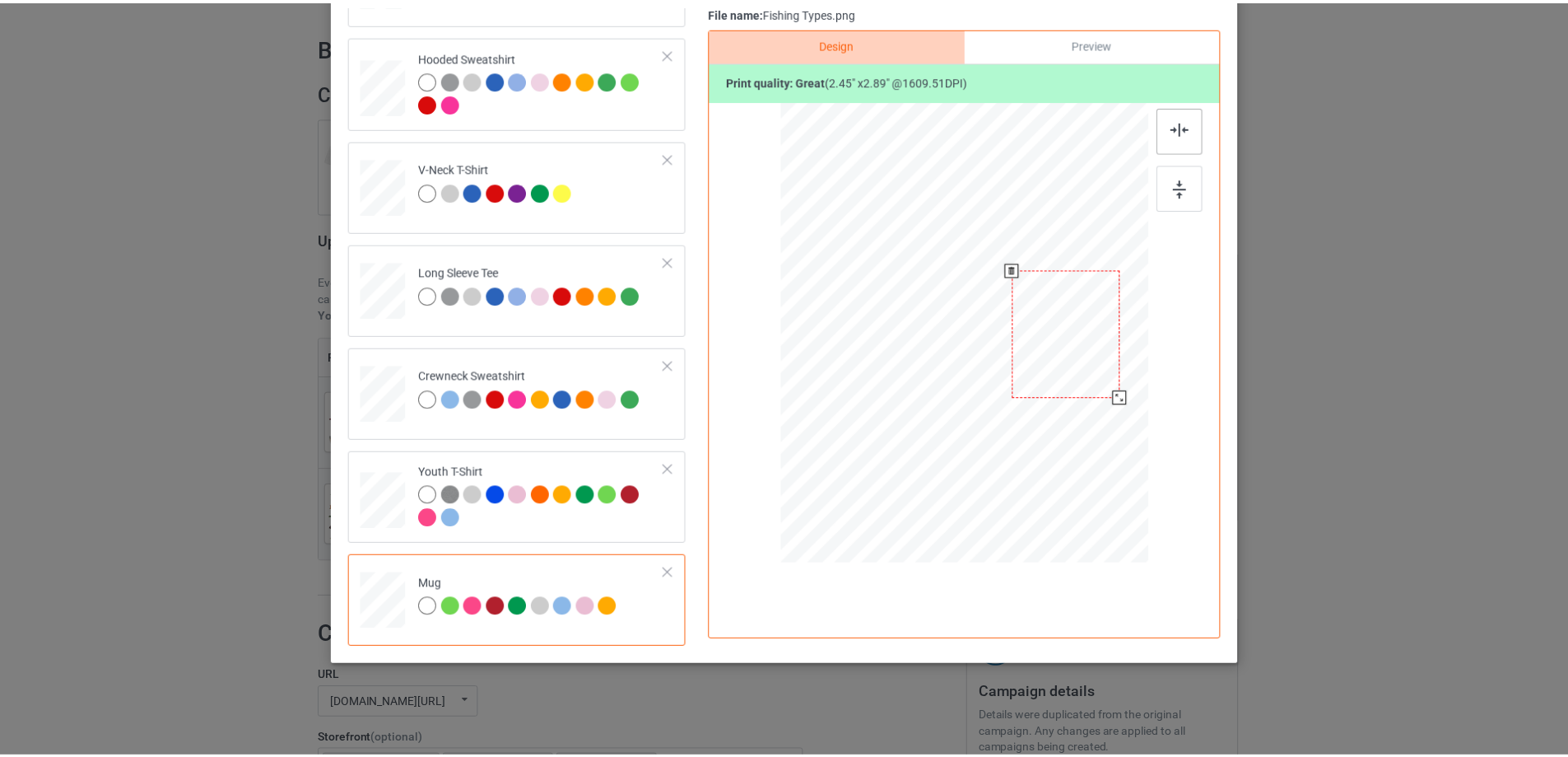
scroll to position [0, 0]
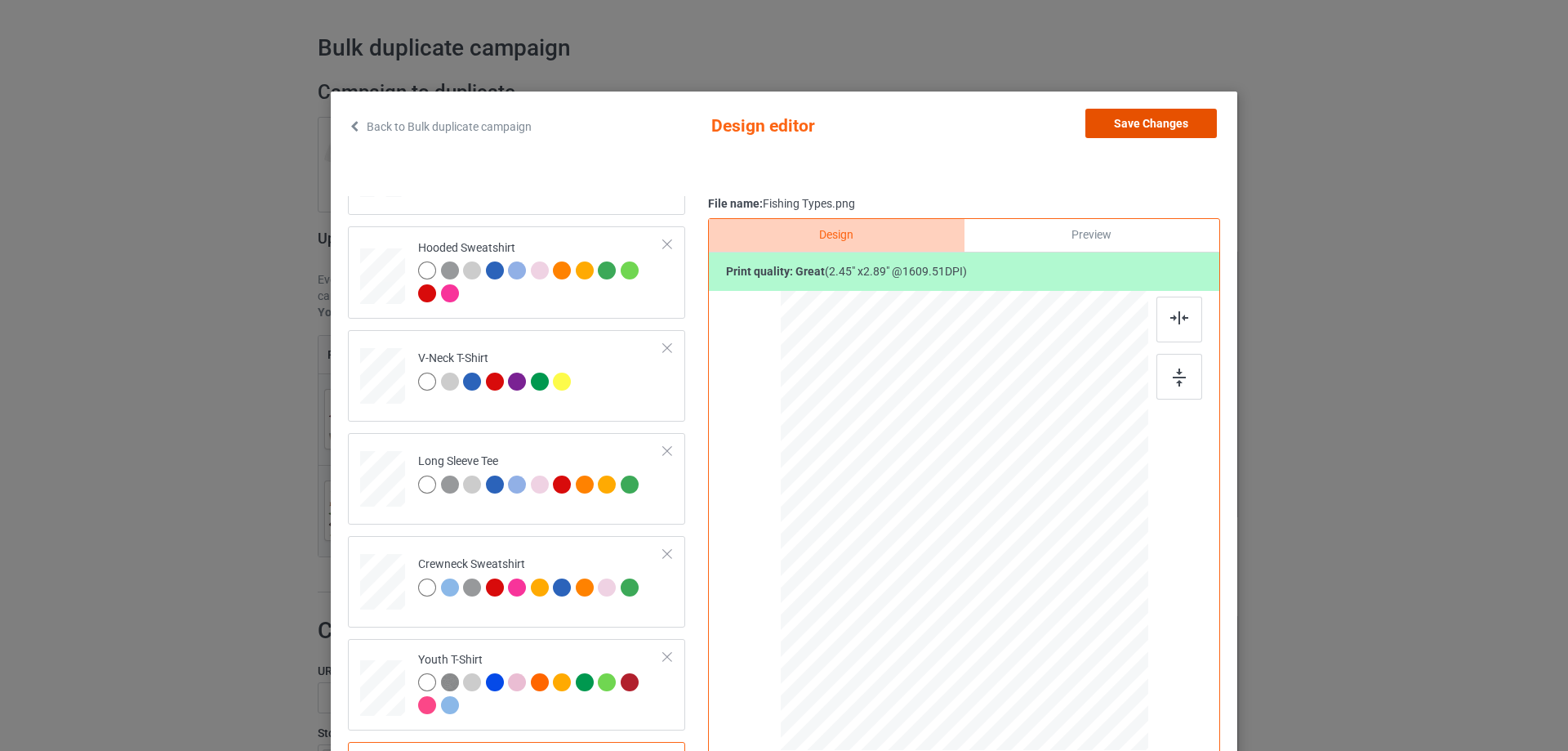
click at [1143, 126] on button "Save Changes" at bounding box center [1151, 123] width 131 height 29
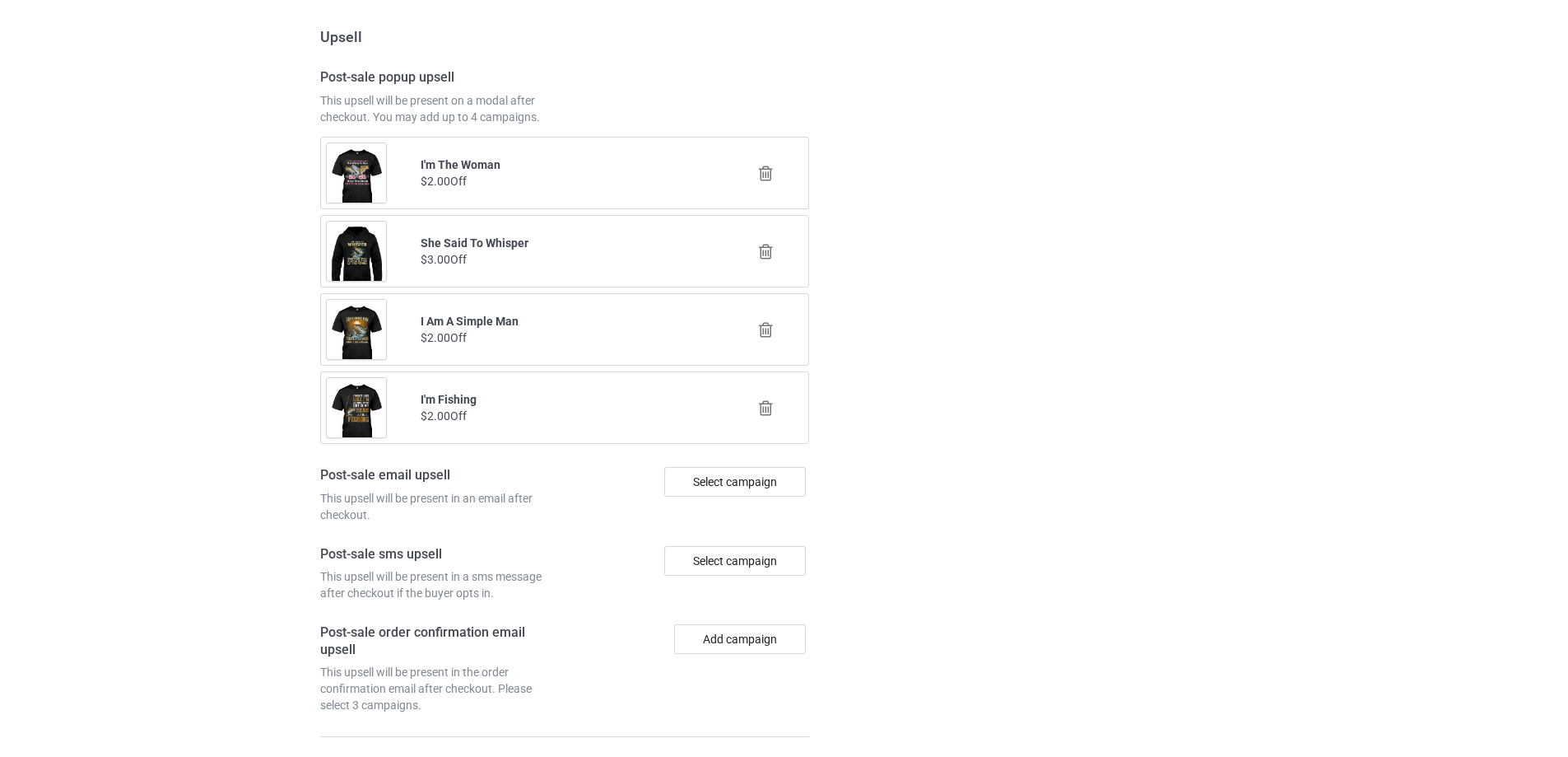
scroll to position [1992, 0]
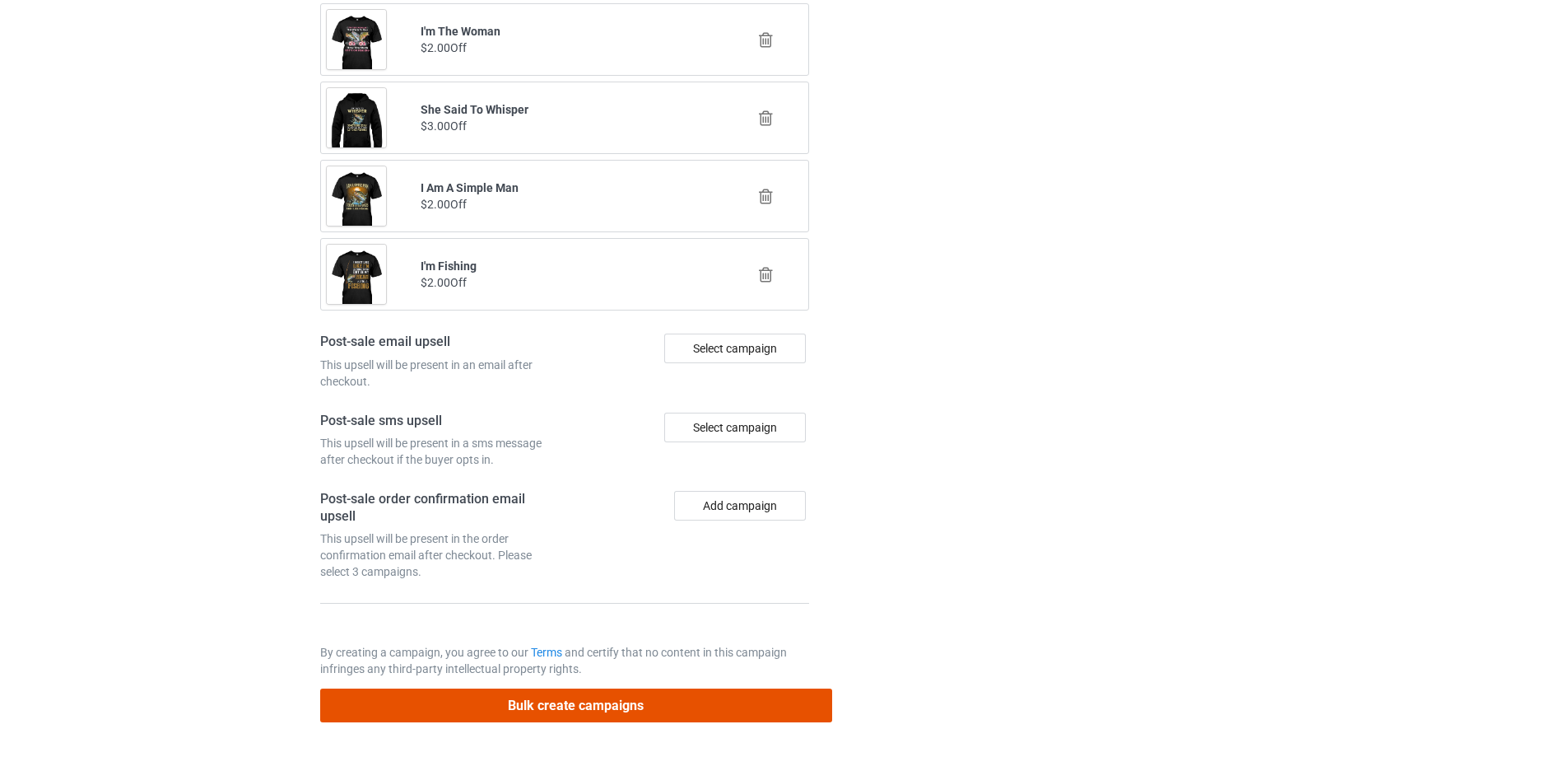
click at [632, 709] on button "Bulk create campaigns" at bounding box center [576, 705] width 512 height 34
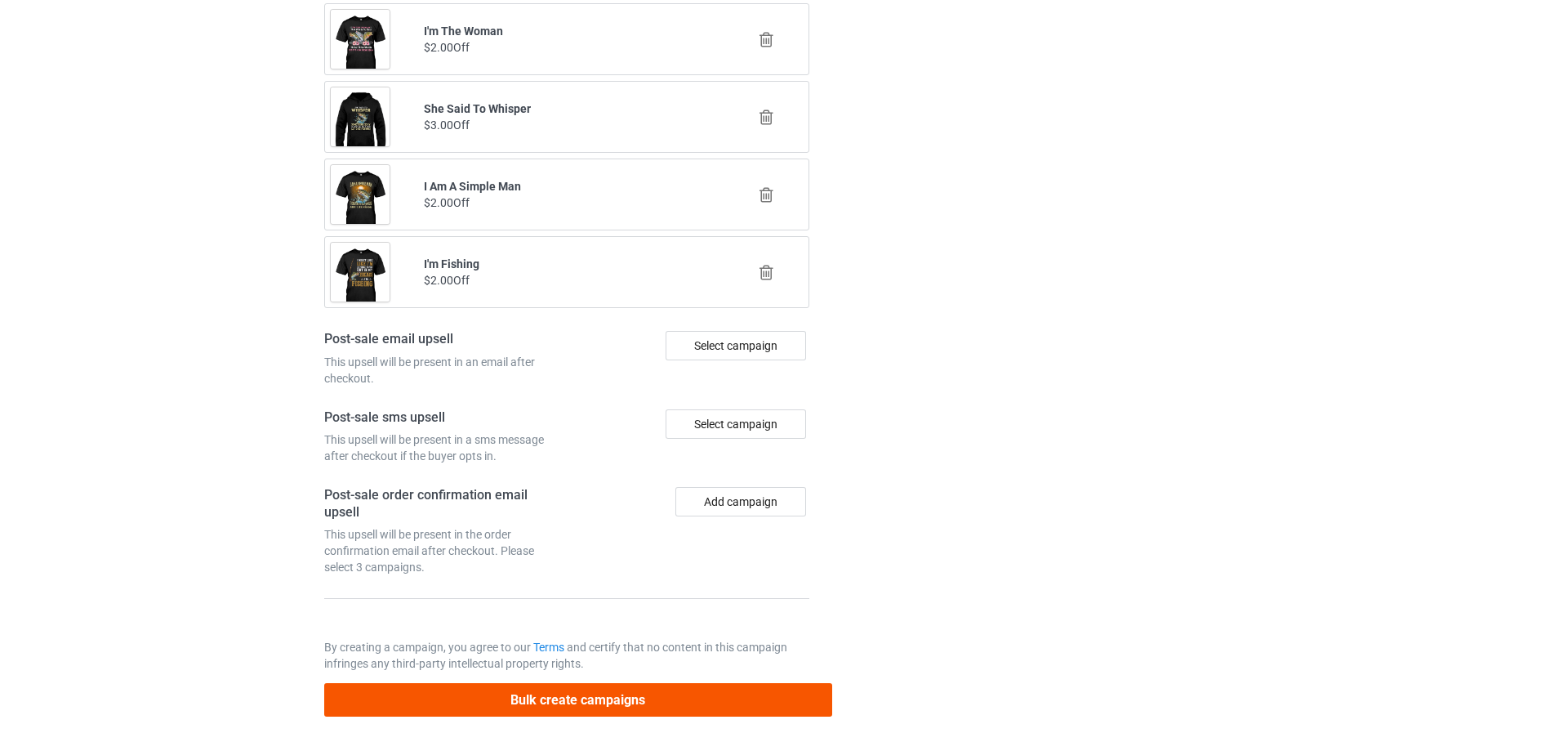
scroll to position [0, 0]
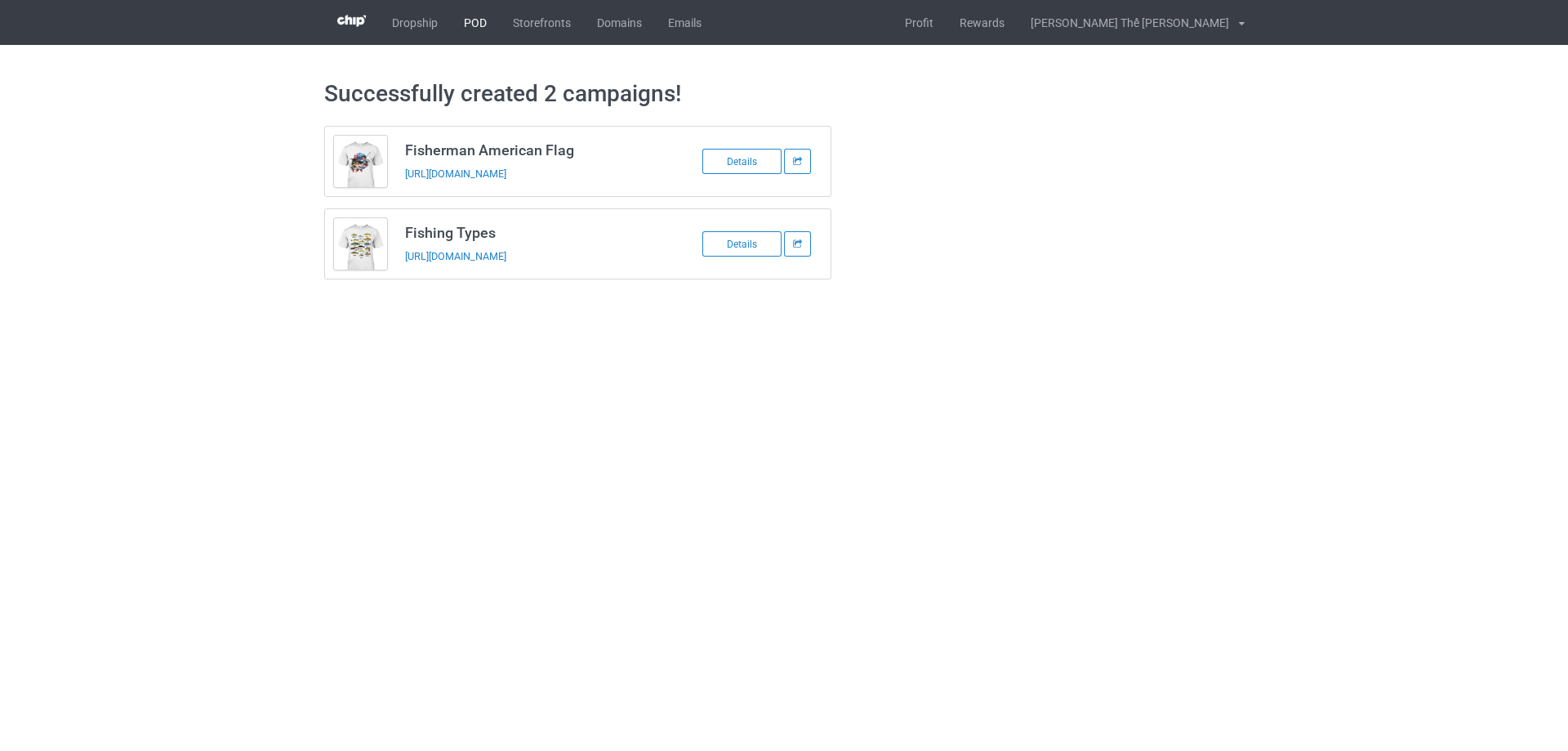
click at [475, 20] on link "POD" at bounding box center [475, 23] width 49 height 45
